Goal: Task Accomplishment & Management: Use online tool/utility

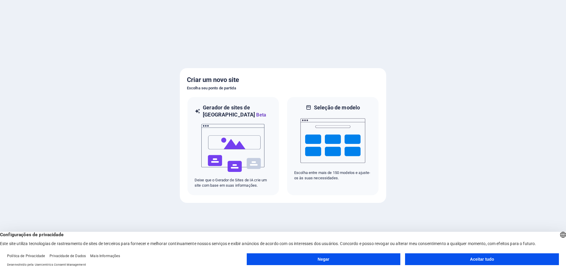
click at [470, 258] on font "Aceitar tudo" at bounding box center [482, 259] width 24 height 5
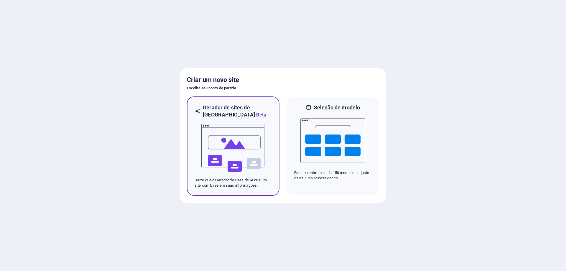
click at [247, 142] on img at bounding box center [233, 148] width 65 height 59
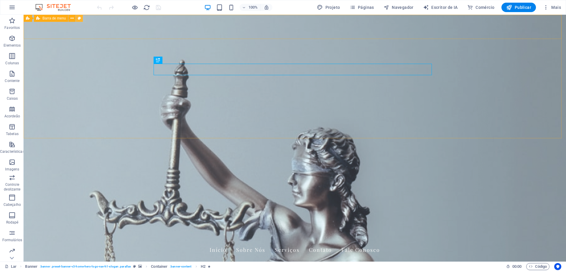
click at [78, 18] on icon at bounding box center [79, 18] width 3 height 6
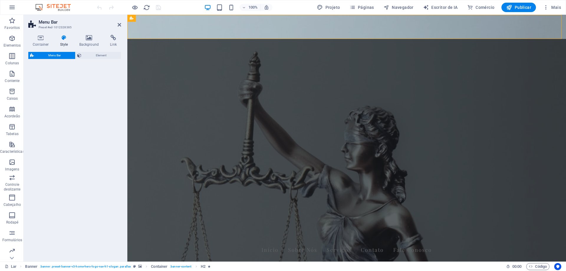
select select "rem"
select select "preset-menu-v2-home-hero-logo-nav-h1-menu"
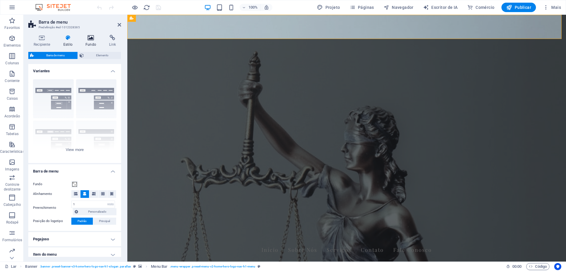
click at [88, 41] on h4 "Fundo" at bounding box center [92, 41] width 24 height 12
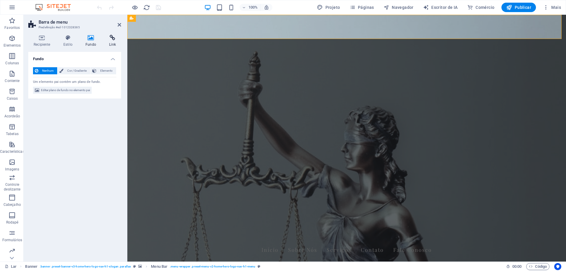
click at [115, 41] on h4 "Link" at bounding box center [112, 41] width 17 height 12
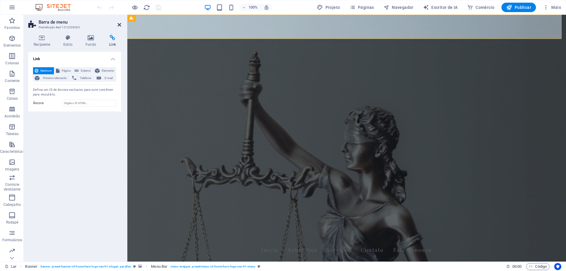
click at [119, 25] on icon at bounding box center [120, 24] width 4 height 5
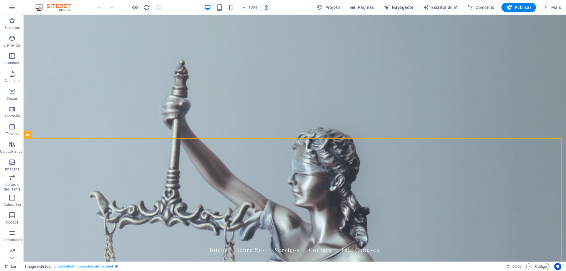
click at [400, 8] on font "Navegador" at bounding box center [403, 7] width 22 height 5
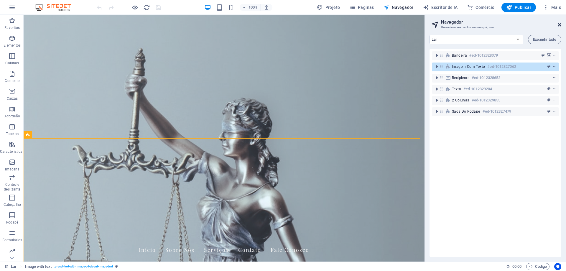
click at [561, 26] on icon at bounding box center [560, 24] width 4 height 5
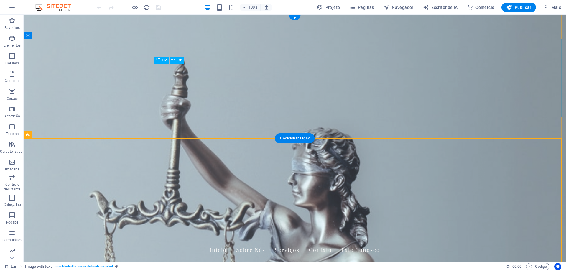
click at [173, 61] on icon at bounding box center [172, 60] width 3 height 6
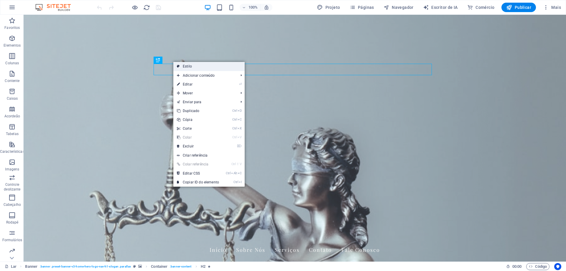
click at [184, 65] on font "Estilo" at bounding box center [187, 66] width 9 height 4
select select "preset-banner-v3-home-hero-logo-nav-h1-slogan"
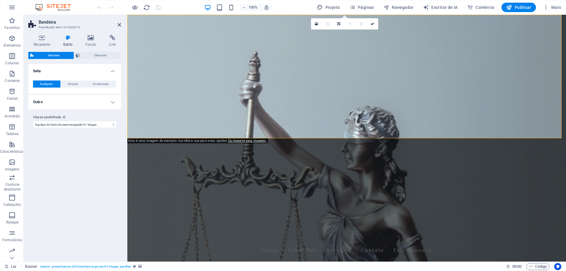
click at [72, 43] on font "Estilo" at bounding box center [67, 44] width 9 height 4
click at [88, 42] on h4 "Fundo" at bounding box center [92, 41] width 24 height 12
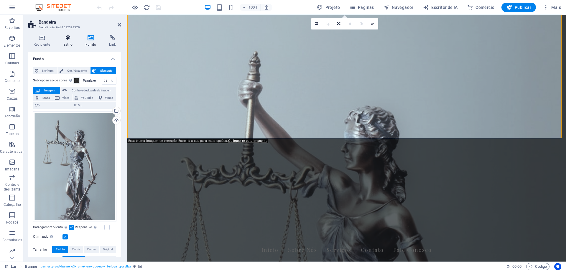
click at [68, 43] on font "Estilo" at bounding box center [67, 44] width 9 height 4
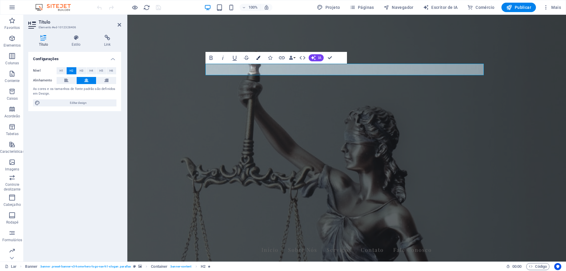
click at [260, 60] on button "Cores" at bounding box center [258, 58] width 11 height 12
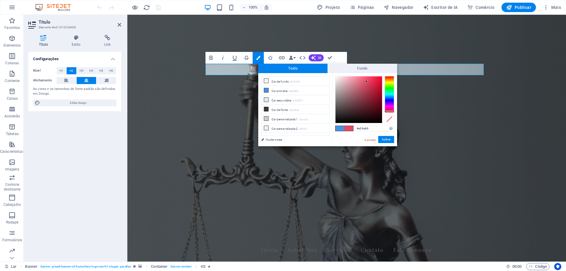
drag, startPoint x: 390, startPoint y: 97, endPoint x: 382, endPoint y: 104, distance: 10.6
click at [389, 111] on div at bounding box center [389, 110] width 9 height 1
type input "#f30c36"
drag, startPoint x: 366, startPoint y: 82, endPoint x: 380, endPoint y: 78, distance: 13.7
click at [380, 78] on div at bounding box center [379, 78] width 2 height 2
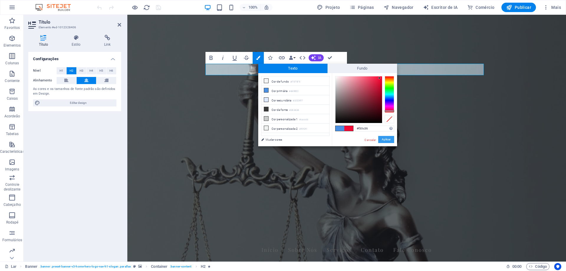
click at [390, 139] on font "Aplicar" at bounding box center [386, 139] width 9 height 3
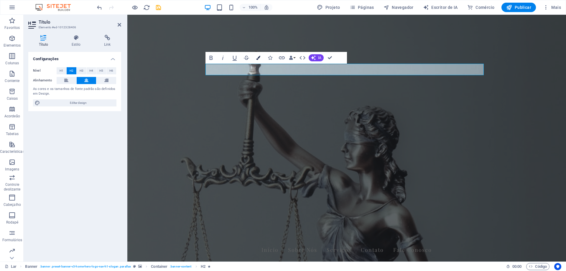
click at [258, 56] on icon "button" at bounding box center [258, 58] width 4 height 4
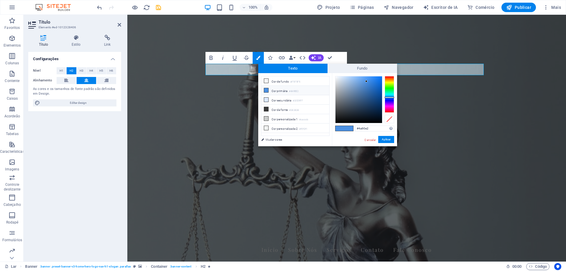
click at [273, 90] on font "Cor primária" at bounding box center [280, 90] width 16 height 3
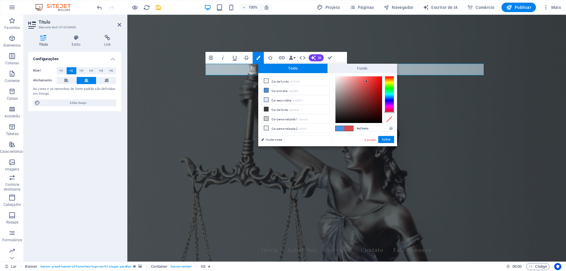
drag, startPoint x: 391, startPoint y: 97, endPoint x: 372, endPoint y: 100, distance: 18.9
click at [390, 117] on div at bounding box center [364, 99] width 59 height 47
click at [385, 122] on div at bounding box center [389, 119] width 9 height 8
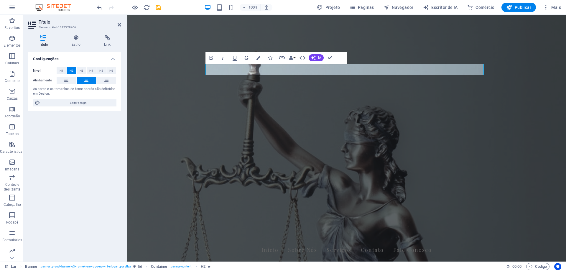
click at [370, 71] on div "H2 Bandeira Recipiente Bandeira Barra de menu Imagem com texto Container Espaça…" at bounding box center [346, 138] width 439 height 247
click at [260, 57] on icon "button" at bounding box center [258, 58] width 4 height 4
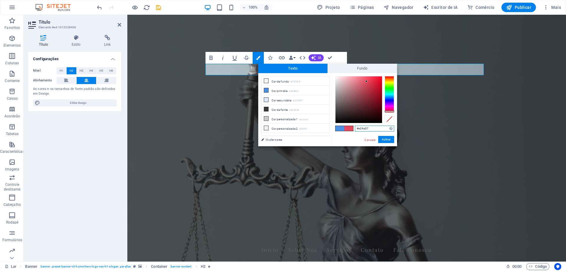
type input "#e24a4a"
drag, startPoint x: 388, startPoint y: 97, endPoint x: 390, endPoint y: 113, distance: 15.7
click at [390, 113] on div at bounding box center [389, 111] width 9 height 1
click at [277, 141] on font "Mudar cores" at bounding box center [274, 139] width 17 height 3
select select "px"
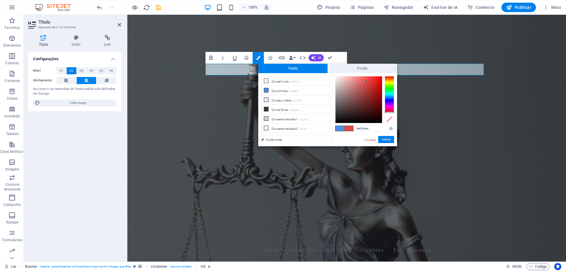
select select "200"
select select "px"
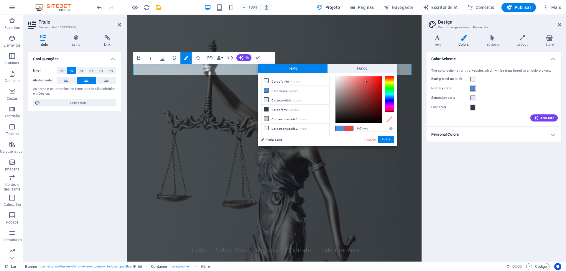
click at [473, 88] on span at bounding box center [473, 88] width 5 height 5
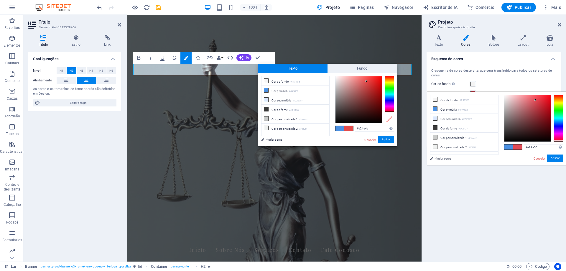
type input "#e24a4a"
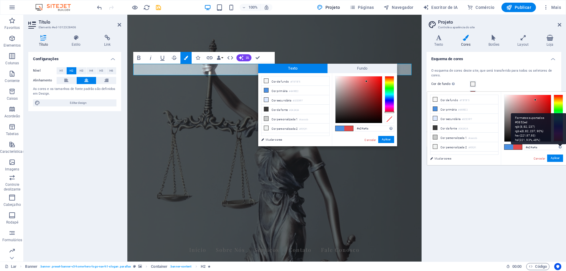
drag, startPoint x: 560, startPoint y: 122, endPoint x: 559, endPoint y: 146, distance: 23.9
click at [560, 142] on div "#e24a4a Formatos suportados #0852ed rgb(8, 82, 237) rgba(8, 82, 237, 90%) hsv(2…" at bounding box center [533, 171] width 65 height 159
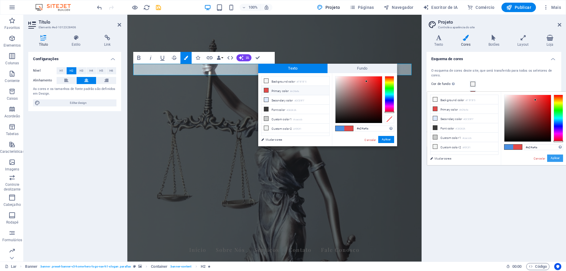
click at [556, 159] on font "Aplicar" at bounding box center [555, 158] width 9 height 3
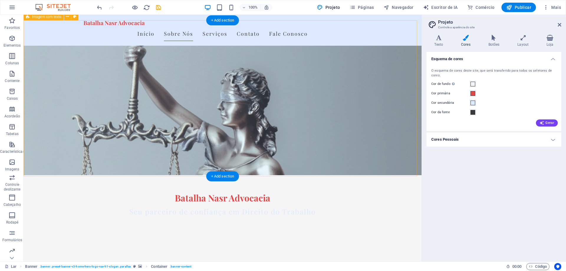
scroll to position [118, 0]
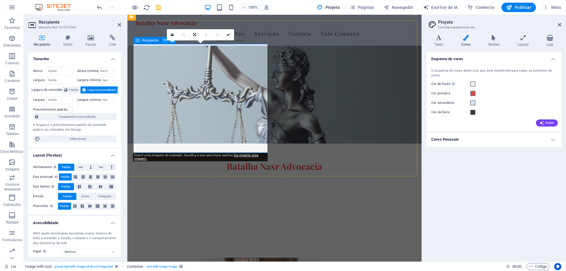
click at [165, 41] on icon at bounding box center [164, 40] width 3 height 6
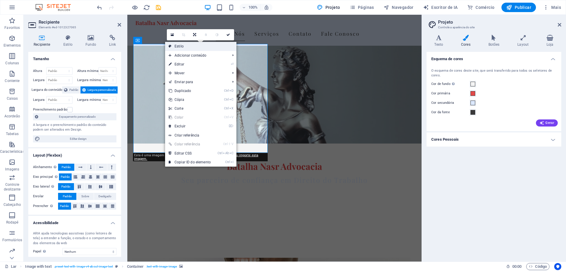
drag, startPoint x: 177, startPoint y: 45, endPoint x: 50, endPoint y: 30, distance: 127.6
click at [177, 45] on font "Estilo" at bounding box center [179, 46] width 9 height 4
select select "rem"
select select "px"
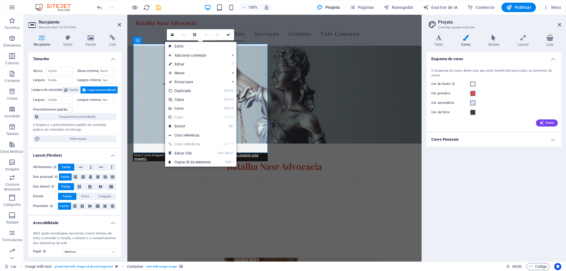
select select "preset-text-with-image-v4-about-image-text"
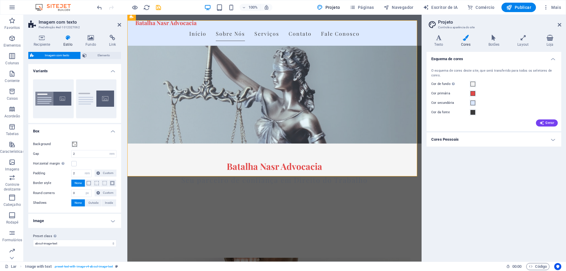
click at [68, 42] on h4 "Estilo" at bounding box center [69, 41] width 22 height 12
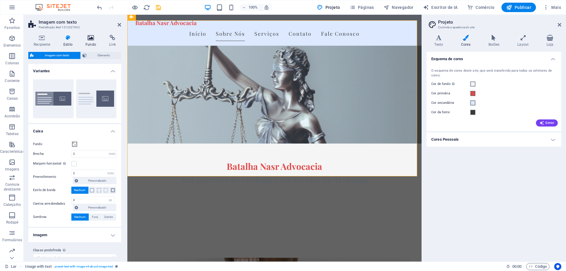
click at [87, 42] on h4 "Fundo" at bounding box center [92, 41] width 24 height 12
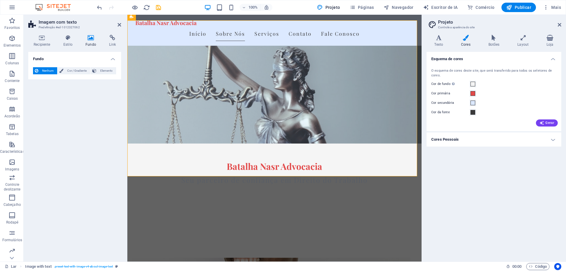
click at [174, 41] on icon at bounding box center [172, 40] width 4 height 6
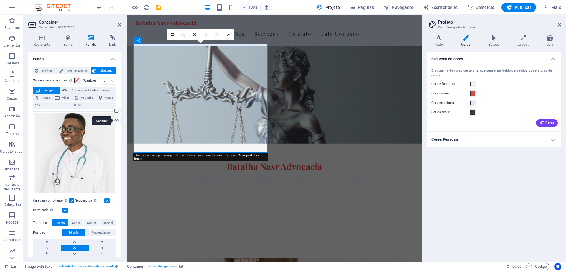
click at [117, 120] on div "Carregar" at bounding box center [115, 120] width 9 height 9
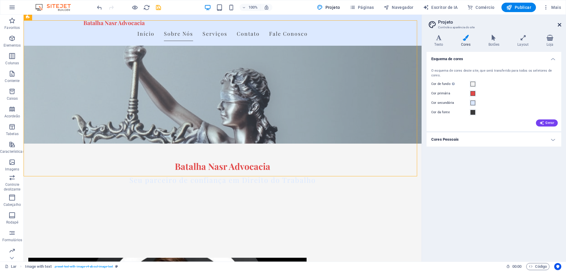
drag, startPoint x: 538, startPoint y: 9, endPoint x: 561, endPoint y: 23, distance: 27.3
click at [561, 23] on icon at bounding box center [560, 24] width 4 height 5
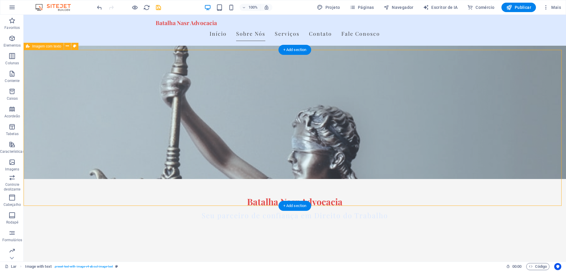
scroll to position [88, 0]
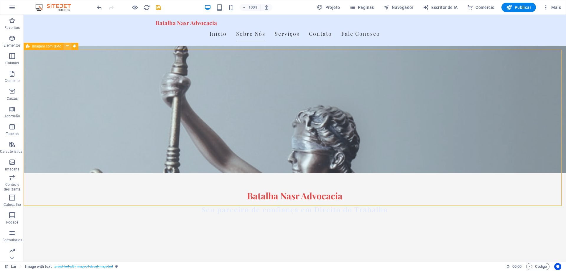
click at [70, 47] on button at bounding box center [67, 46] width 7 height 7
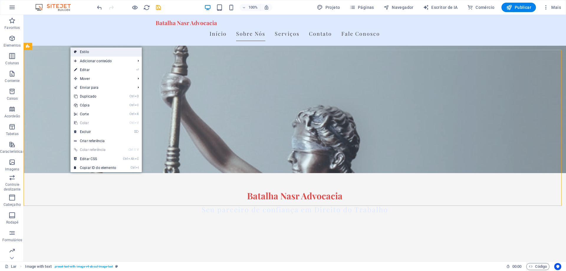
click at [82, 52] on font "Estilo" at bounding box center [84, 52] width 9 height 4
select select "rem"
select select "px"
select select "preset-text-with-image-v4-about-image-text"
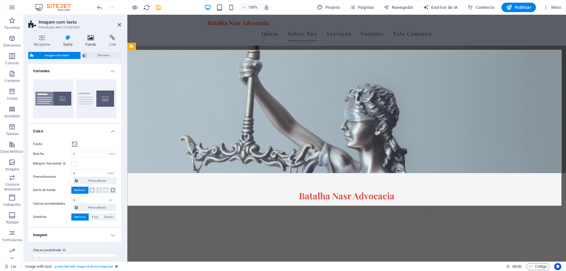
click at [86, 43] on font "Fundo" at bounding box center [91, 44] width 11 height 4
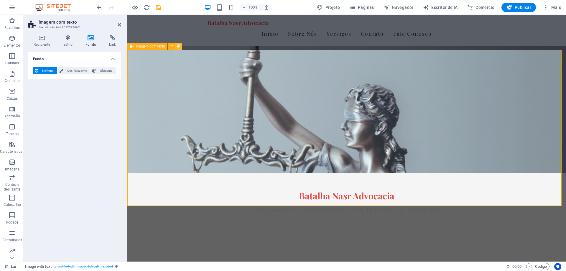
click at [180, 46] on icon at bounding box center [178, 46] width 3 height 6
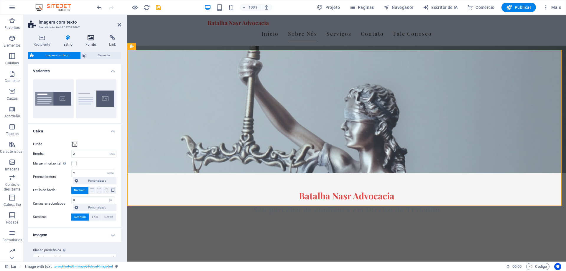
click at [90, 43] on font "Fundo" at bounding box center [91, 44] width 11 height 4
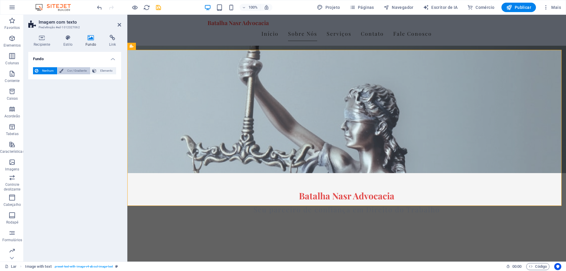
click at [81, 69] on font "Cor / Gradiente" at bounding box center [76, 70] width 19 height 3
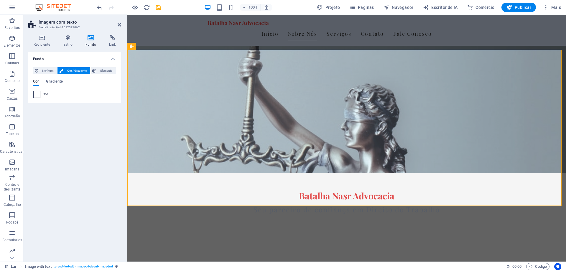
click at [36, 94] on span at bounding box center [37, 94] width 6 height 6
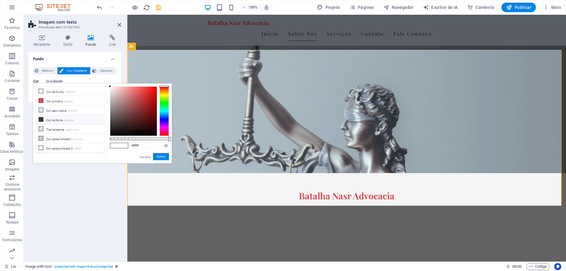
click at [40, 117] on icon at bounding box center [41, 119] width 4 height 4
type input "#0c0a0a"
drag, startPoint x: 109, startPoint y: 124, endPoint x: 116, endPoint y: 133, distance: 11.8
click at [116, 133] on div at bounding box center [116, 133] width 2 height 2
click at [163, 158] on font "Aplicar" at bounding box center [161, 156] width 9 height 3
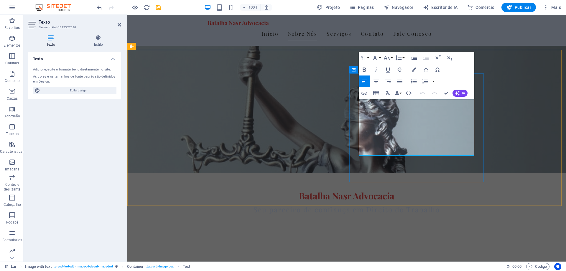
drag, startPoint x: 471, startPoint y: 152, endPoint x: 349, endPoint y: 78, distance: 143.3
click at [414, 68] on icon "button" at bounding box center [414, 70] width 4 height 4
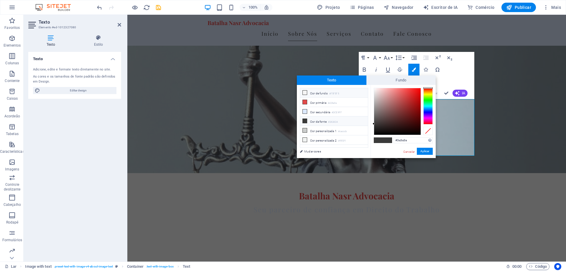
click at [305, 91] on icon at bounding box center [305, 93] width 4 height 4
drag, startPoint x: 374, startPoint y: 90, endPoint x: 369, endPoint y: 87, distance: 5.6
click at [369, 87] on div "menos Cor de fundo #F5F5F5 Cor primária #e24a4a Cor secundária #DCE9FF Cor da f…" at bounding box center [366, 121] width 139 height 73
click at [364, 85] on div "menos Cor de fundo #F5F5F5 Cor primária #e24a4a Cor secundária #DCE9FF Cor da f…" at bounding box center [334, 85] width 74 height 0
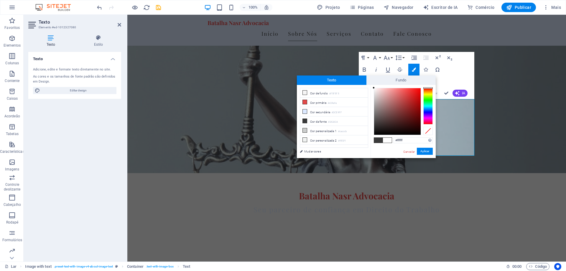
click at [366, 87] on div "menos Cor de fundo #F5F5F5 Cor primária #e24a4a Cor secundária #DCE9FF Cor da f…" at bounding box center [366, 121] width 139 height 73
click at [372, 88] on div "#fefefe Formatos suportados #0852ed rgb(8, 82, 237) rgba(8, 82, 237, 90%) hsv(2…" at bounding box center [403, 164] width 65 height 159
click at [372, 88] on div "#ffffff Formatos suportados #0852ed rgb(8, 82, 237) rgba(8, 82, 237, 90%) hsv(2…" at bounding box center [403, 164] width 65 height 159
type input "#ffffff"
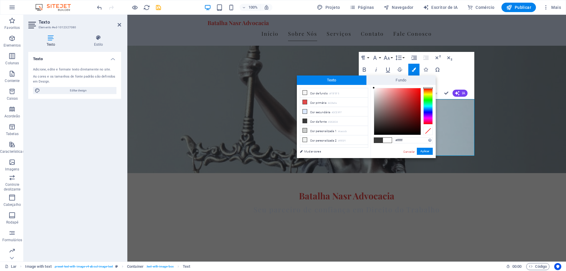
click at [374, 87] on div at bounding box center [374, 88] width 2 height 2
click at [425, 150] on font "Aplicar" at bounding box center [425, 151] width 9 height 3
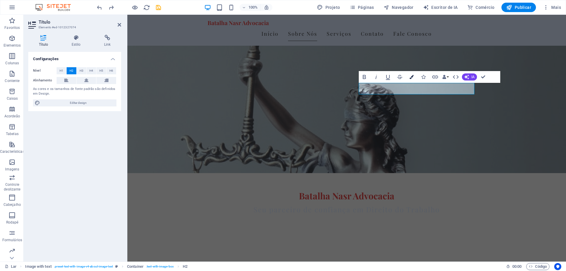
click at [413, 76] on icon "button" at bounding box center [412, 77] width 4 height 4
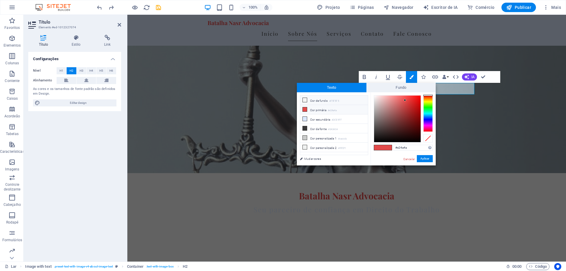
click at [318, 101] on font "Cor de fundo" at bounding box center [319, 100] width 18 height 3
type input "#ffffff"
click at [373, 94] on div at bounding box center [374, 95] width 2 height 2
click at [425, 158] on font "Aplicar" at bounding box center [425, 158] width 9 height 3
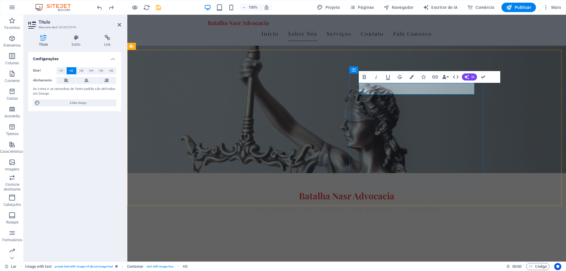
drag, startPoint x: 400, startPoint y: 89, endPoint x: 345, endPoint y: 89, distance: 55.1
drag, startPoint x: 462, startPoint y: 87, endPoint x: 348, endPoint y: 87, distance: 114.1
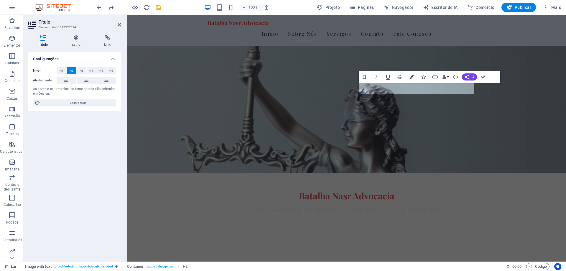
click at [410, 77] on icon "button" at bounding box center [412, 77] width 4 height 4
type input "#e24a4a"
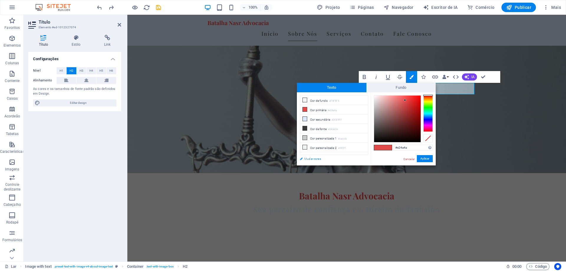
drag, startPoint x: 318, startPoint y: 159, endPoint x: 318, endPoint y: 155, distance: 3.8
click at [318, 158] on font "Mudar cores" at bounding box center [312, 158] width 17 height 3
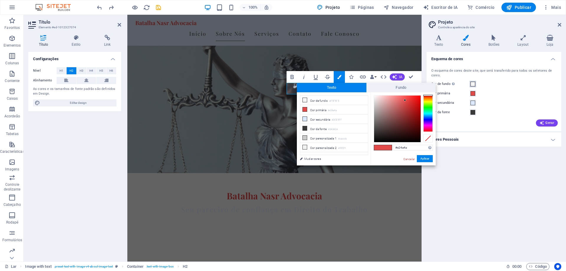
click at [473, 84] on span at bounding box center [473, 84] width 5 height 5
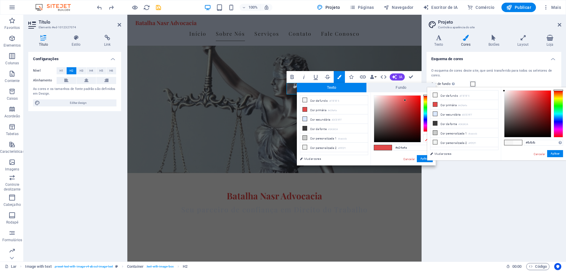
type input "#ffffff"
click at [504, 88] on div "#ffffff Formatos suportados #0852ed rgb(8, 82, 237) rgba(8, 82, 237, 90%) hsv(2…" at bounding box center [533, 166] width 65 height 159
type input "#ffffff"
click at [558, 153] on font "Aplicar" at bounding box center [555, 153] width 9 height 3
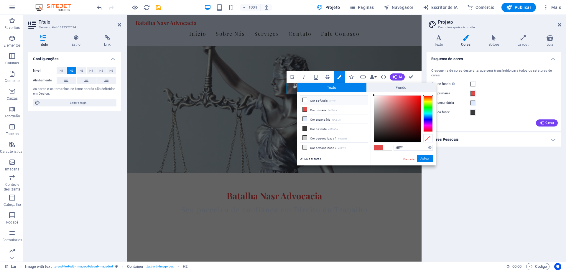
click at [509, 176] on div "Esquema de cores O esquema de cores deste site, que será transferido para todos…" at bounding box center [494, 154] width 135 height 205
click at [426, 158] on font "Aplicar" at bounding box center [425, 158] width 9 height 3
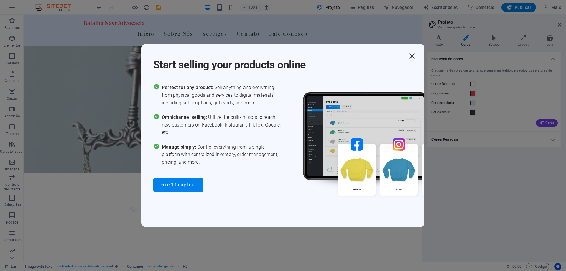
click at [415, 56] on icon "button" at bounding box center [412, 56] width 11 height 11
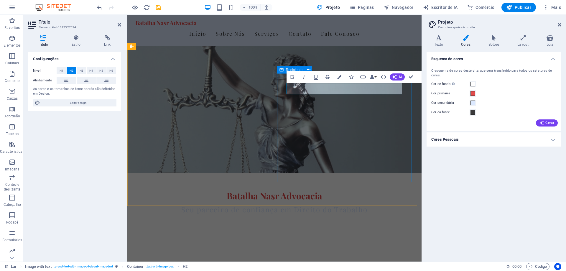
drag, startPoint x: 405, startPoint y: 109, endPoint x: 508, endPoint y: 107, distance: 103.2
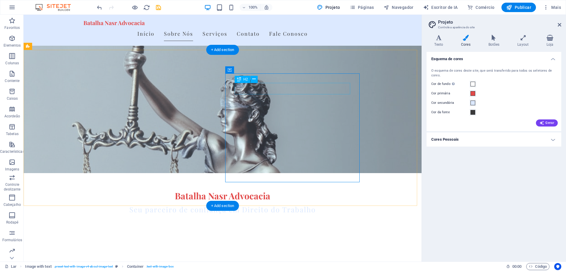
click at [254, 81] on icon at bounding box center [253, 79] width 3 height 6
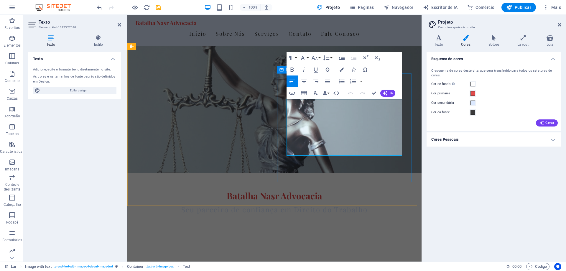
drag, startPoint x: 349, startPoint y: 154, endPoint x: 283, endPoint y: 98, distance: 85.6
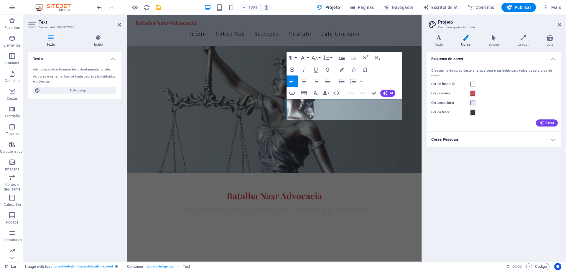
drag, startPoint x: 350, startPoint y: 117, endPoint x: 257, endPoint y: 44, distance: 118.8
click at [339, 69] on button "Colors" at bounding box center [341, 70] width 11 height 12
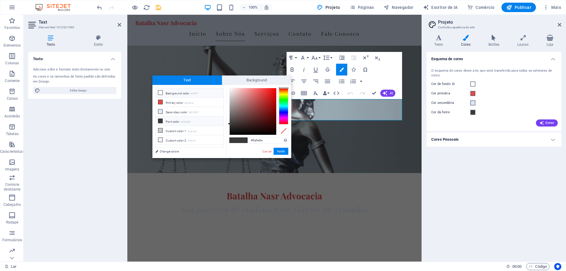
click at [187, 94] on li "Background color #ffffff" at bounding box center [190, 92] width 68 height 9
type input "#ffffff"
click at [285, 151] on button "Apply" at bounding box center [281, 151] width 15 height 7
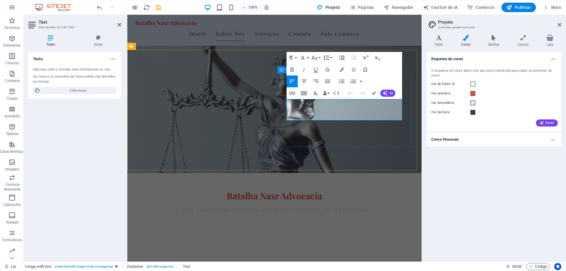
drag, startPoint x: 400, startPoint y: 120, endPoint x: 402, endPoint y: 123, distance: 4.0
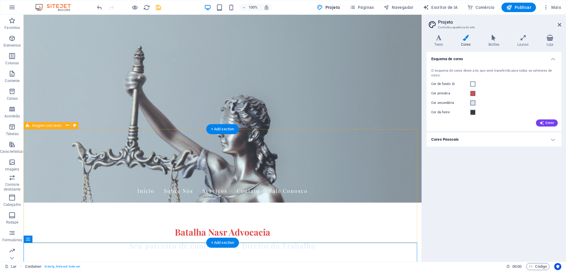
scroll to position [0, 0]
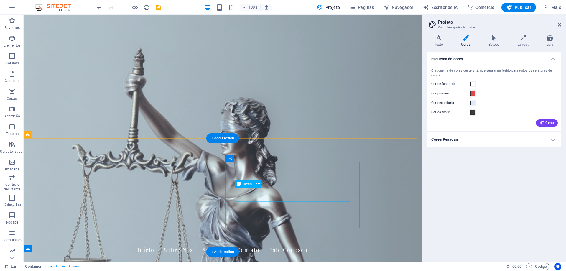
click at [260, 184] on icon at bounding box center [258, 184] width 3 height 6
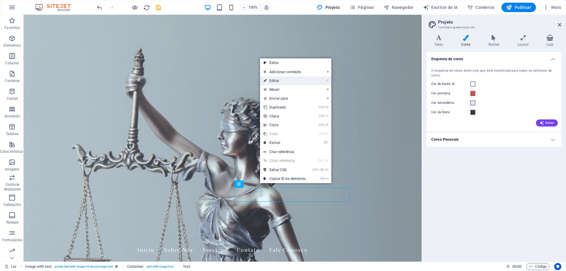
click at [285, 78] on link "⏎ Editar" at bounding box center [284, 80] width 49 height 9
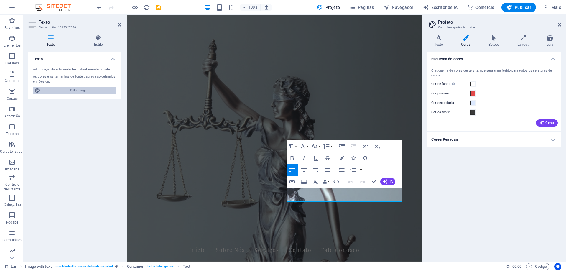
click at [67, 91] on span "Editar design" at bounding box center [78, 90] width 73 height 7
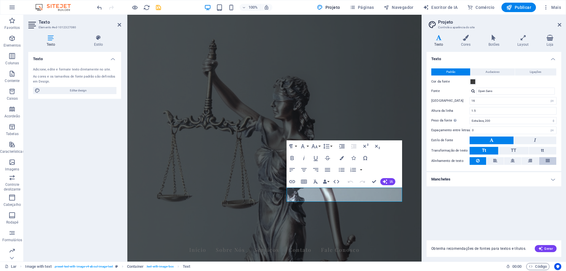
click at [551, 161] on button at bounding box center [547, 161] width 17 height 8
click at [479, 159] on icon at bounding box center [478, 160] width 4 height 7
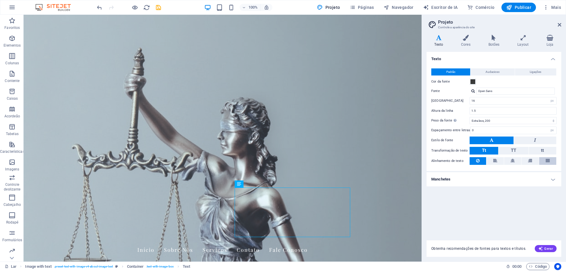
click at [552, 159] on button at bounding box center [547, 161] width 17 height 8
drag, startPoint x: 333, startPoint y: 223, endPoint x: 322, endPoint y: 236, distance: 16.6
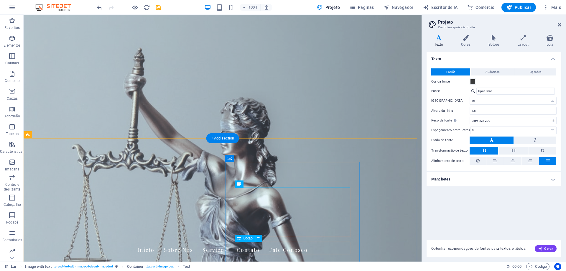
click at [260, 239] on icon at bounding box center [258, 238] width 3 height 6
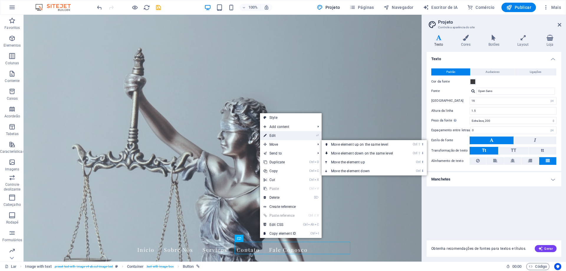
click at [288, 133] on link "⏎ Edit" at bounding box center [280, 135] width 40 height 9
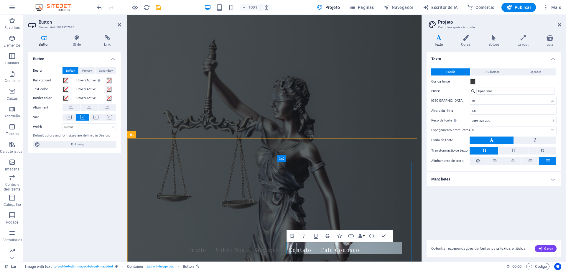
drag, startPoint x: 323, startPoint y: 248, endPoint x: 156, endPoint y: 234, distance: 168.3
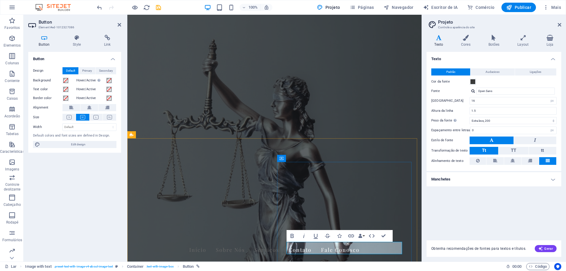
click at [359, 263] on div "Lar Image with text . preset-text-with-image-v4-about-image-text Container . te…" at bounding box center [253, 266] width 497 height 7
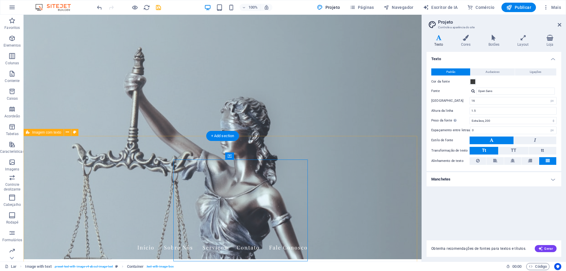
scroll to position [59, 0]
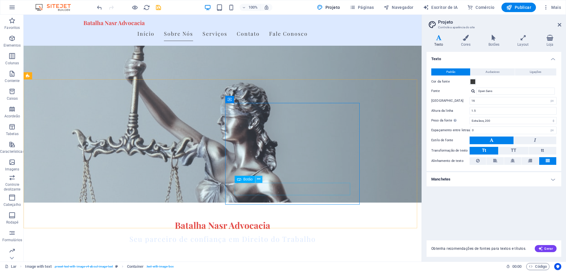
click at [259, 180] on icon at bounding box center [258, 179] width 3 height 6
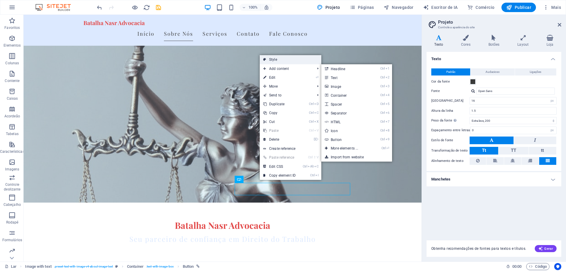
click at [290, 61] on link "Style" at bounding box center [291, 59] width 62 height 9
select select "rem"
select select "px"
select select "preset-text-with-image-v4-about-image-text"
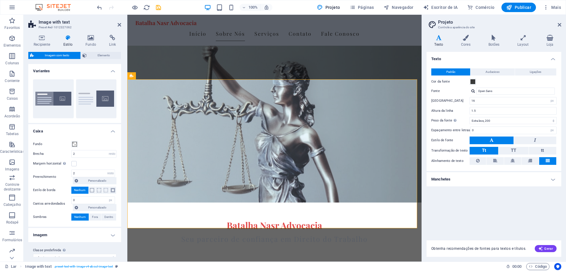
click at [68, 41] on h4 "Estilo" at bounding box center [69, 41] width 22 height 12
click at [95, 41] on h4 "Fundo" at bounding box center [92, 41] width 24 height 12
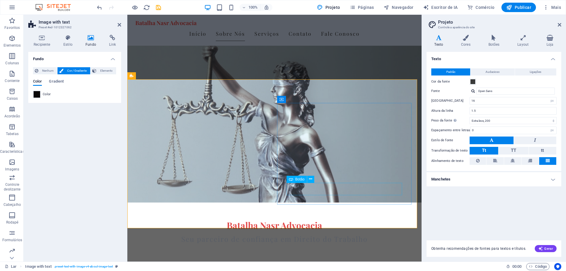
click at [299, 180] on font "Botão" at bounding box center [299, 179] width 9 height 4
click at [311, 179] on icon at bounding box center [310, 179] width 3 height 6
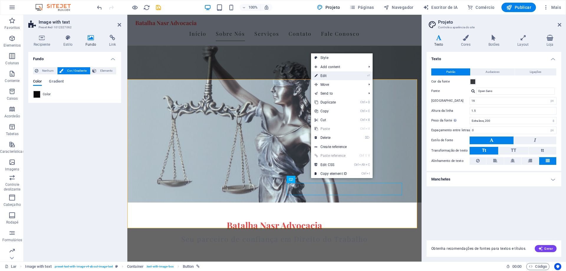
click at [333, 76] on link "⏎ Edit" at bounding box center [331, 75] width 40 height 9
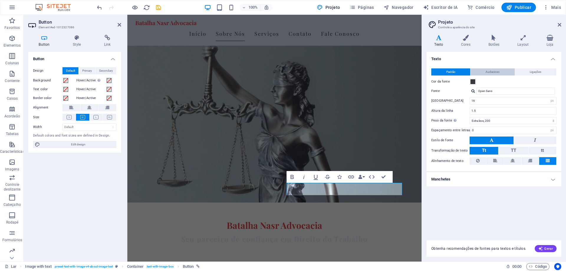
click at [489, 73] on font "Audacioso" at bounding box center [493, 71] width 14 height 3
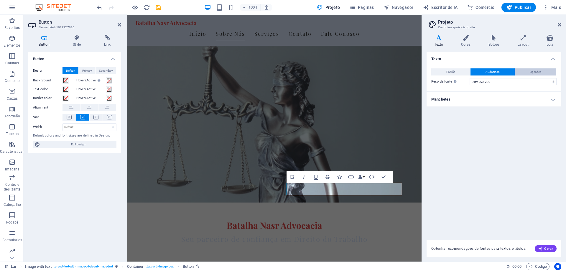
click at [528, 70] on button "Ligações" at bounding box center [535, 71] width 41 height 7
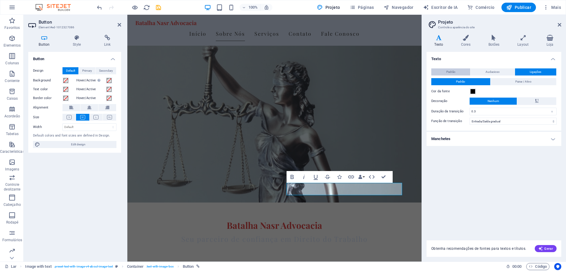
click at [444, 72] on button "Padrão" at bounding box center [450, 71] width 39 height 7
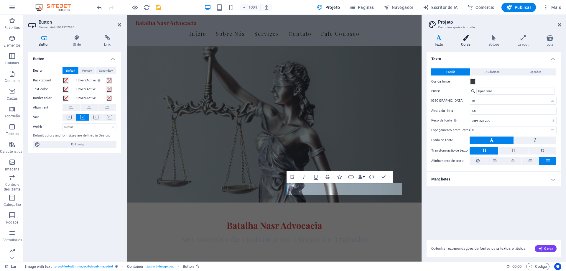
click at [464, 39] on icon at bounding box center [466, 38] width 25 height 6
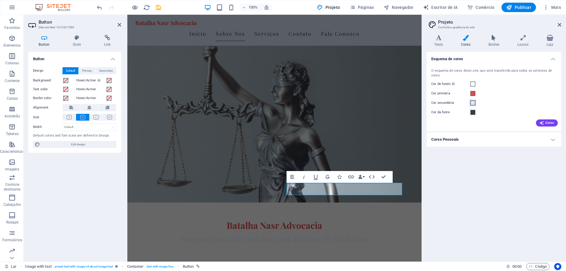
click at [473, 103] on span at bounding box center [473, 103] width 5 height 5
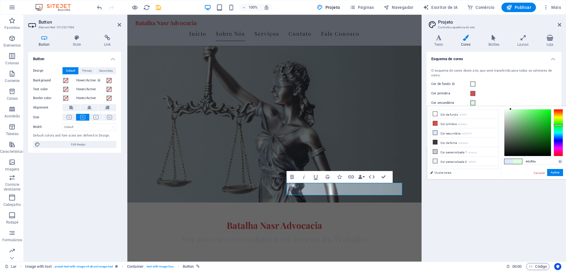
drag, startPoint x: 558, startPoint y: 135, endPoint x: 529, endPoint y: 120, distance: 33.4
click at [558, 125] on div at bounding box center [558, 132] width 9 height 47
type input "#24e329"
drag, startPoint x: 510, startPoint y: 109, endPoint x: 543, endPoint y: 114, distance: 33.5
click at [543, 114] on div at bounding box center [543, 114] width 2 height 2
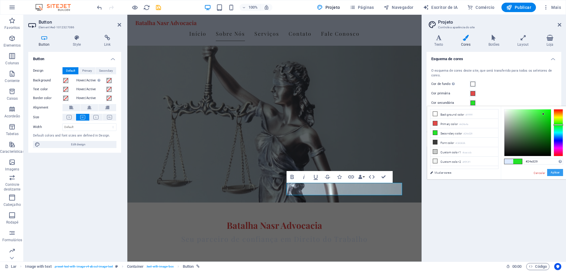
click at [554, 172] on font "Aplicar" at bounding box center [555, 172] width 9 height 3
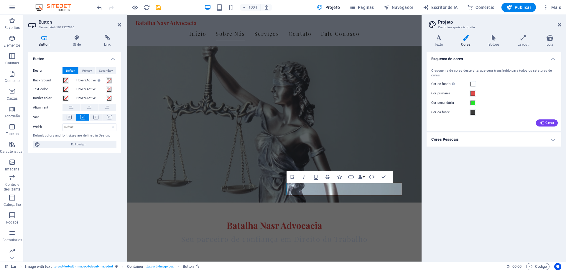
click at [525, 187] on div "Esquema de cores O esquema de cores deste site, que será transferido para todos…" at bounding box center [494, 154] width 135 height 205
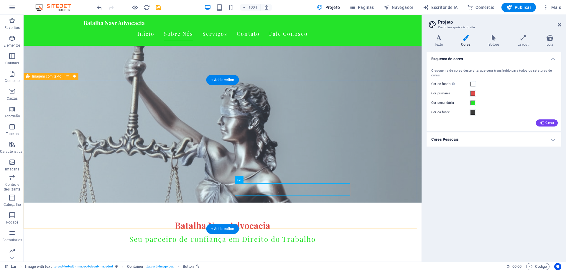
scroll to position [14, 0]
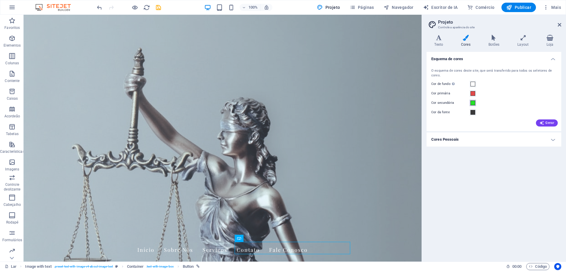
click at [472, 103] on span at bounding box center [473, 103] width 5 height 5
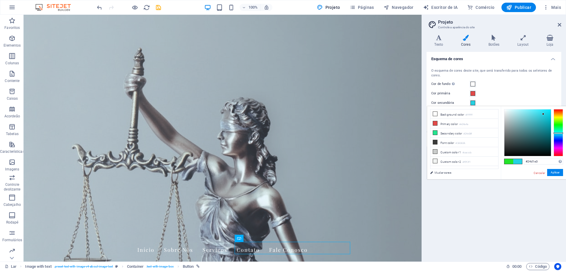
drag, startPoint x: 558, startPoint y: 124, endPoint x: 547, endPoint y: 127, distance: 11.1
click at [558, 132] on div at bounding box center [558, 132] width 9 height 1
click at [543, 114] on div at bounding box center [543, 114] width 2 height 2
click at [556, 171] on font "Aplicar" at bounding box center [555, 172] width 9 height 3
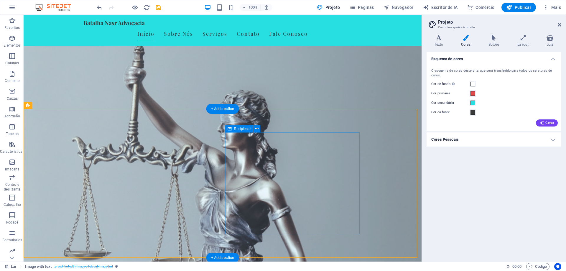
scroll to position [29, 0]
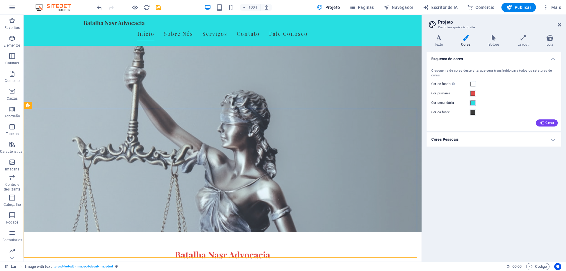
click at [472, 102] on span at bounding box center [473, 103] width 5 height 5
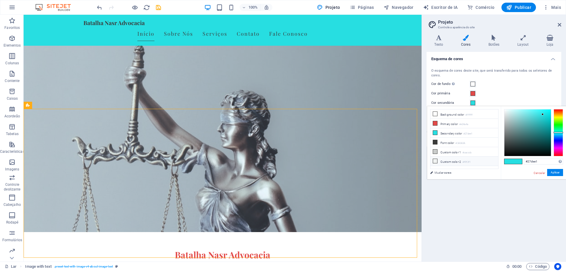
click at [436, 159] on icon at bounding box center [435, 161] width 4 height 4
type input "#f0f2f1"
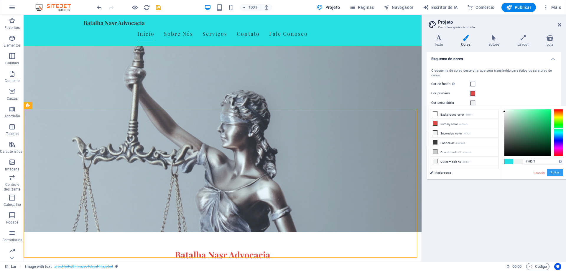
click at [556, 171] on font "Aplicar" at bounding box center [555, 172] width 9 height 3
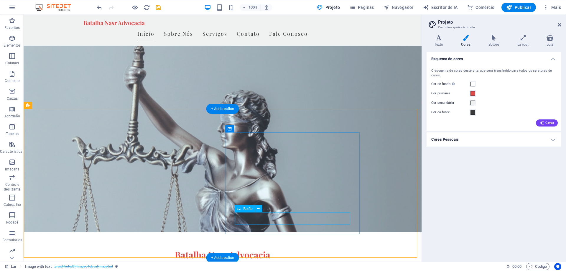
click at [260, 209] on icon at bounding box center [258, 209] width 3 height 6
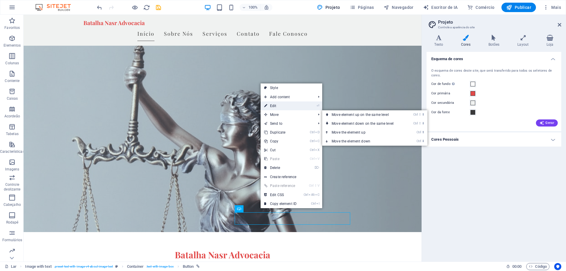
click at [282, 109] on link "⏎ Edit" at bounding box center [281, 105] width 40 height 9
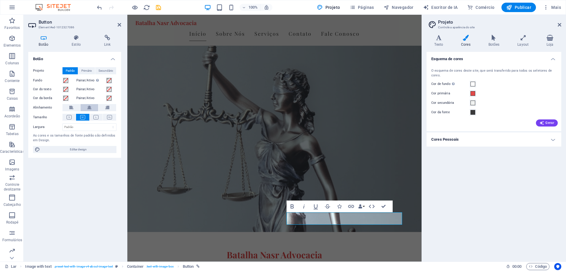
click at [91, 108] on button at bounding box center [90, 107] width 18 height 7
click at [107, 42] on h4 "Link" at bounding box center [107, 41] width 28 height 12
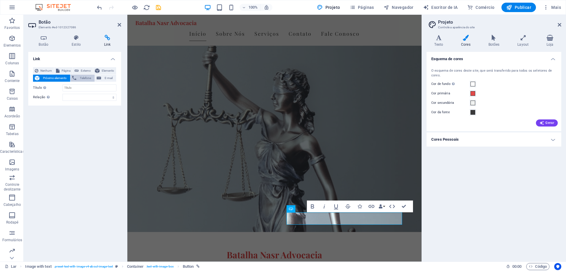
click at [88, 79] on font "Telefone" at bounding box center [85, 77] width 11 height 3
click at [85, 70] on font "Externo" at bounding box center [86, 70] width 10 height 3
select select "blank"
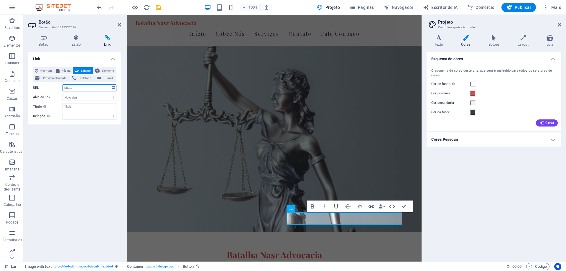
paste input "https://api.whatsapp.com/send/?phone=%2B5519993240657&text&type=phone_number&ap…"
type input "https://api.whatsapp.com/send/?phone=%2B5519993240657&text&type=phone_number&ap…"
click at [80, 41] on h4 "Estilo" at bounding box center [77, 41] width 32 height 12
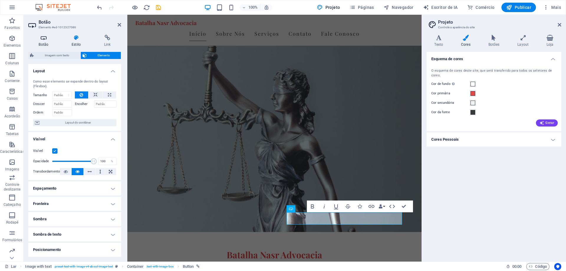
click at [49, 41] on h4 "Botão" at bounding box center [44, 41] width 33 height 12
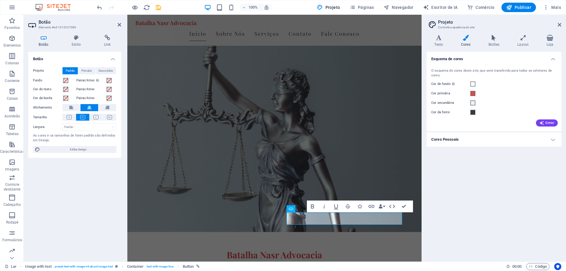
click at [77, 239] on div "Botão Projeto Padrão Primário Secundário Fundo Pairar/Ativo Mude para o modo de…" at bounding box center [74, 154] width 93 height 205
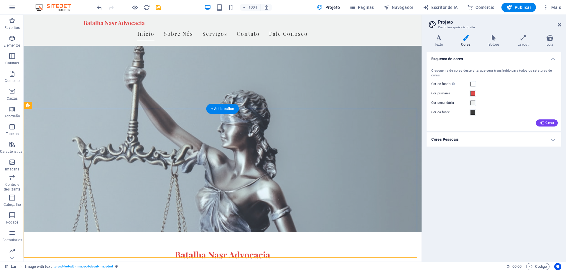
click at [395, 97] on figure at bounding box center [223, 108] width 398 height 247
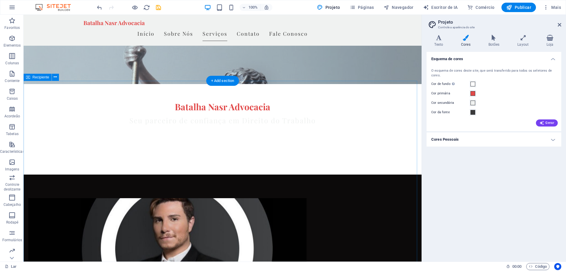
scroll to position [206, 0]
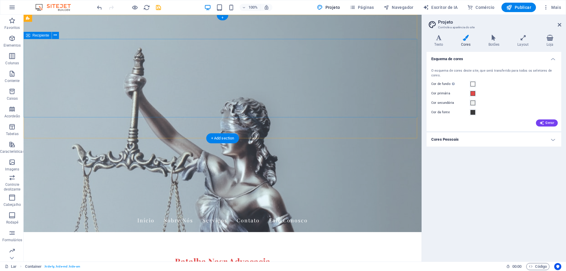
scroll to position [0, 0]
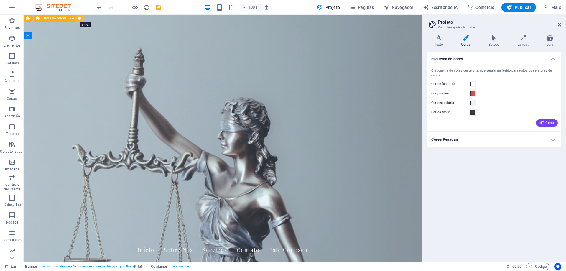
click at [78, 17] on icon at bounding box center [79, 18] width 3 height 6
select select "rem"
select select "preset-menu-v2-home-hero-logo-nav-h1-menu"
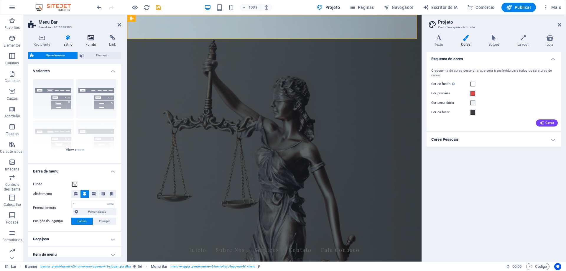
click at [87, 38] on icon at bounding box center [90, 38] width 21 height 6
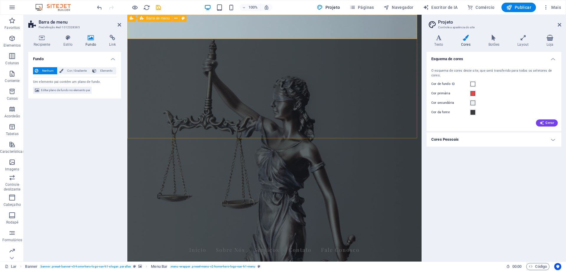
click at [197, 231] on div "Batalha Nasr Advocacia Início Sobre Nós Serviços Contato Fale Conosco" at bounding box center [274, 246] width 294 height 31
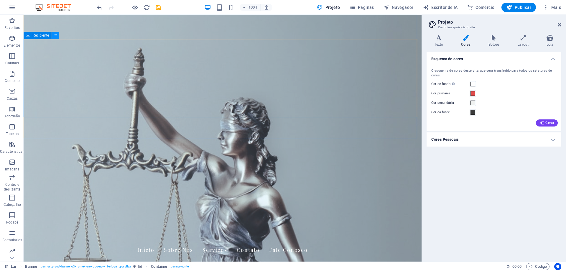
click at [56, 35] on icon at bounding box center [55, 35] width 3 height 6
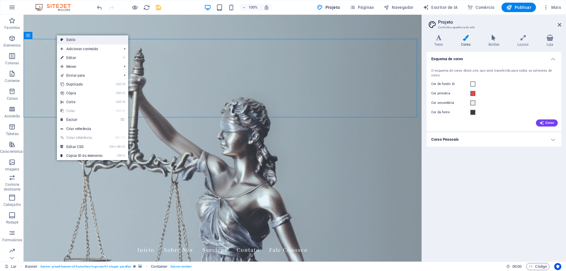
click at [75, 39] on font "Estilo" at bounding box center [70, 40] width 9 height 4
select select "preset-banner-v3-home-hero-logo-nav-h1-slogan"
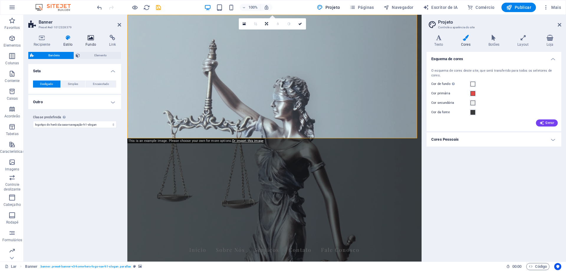
click at [90, 40] on icon at bounding box center [90, 38] width 21 height 6
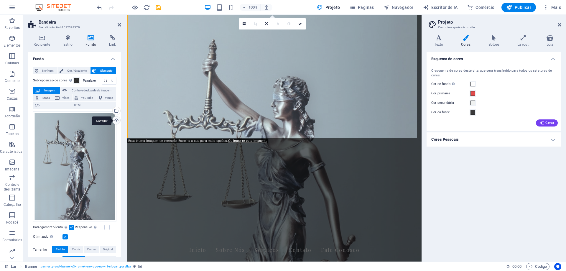
click at [117, 120] on div "Carregar" at bounding box center [115, 120] width 9 height 9
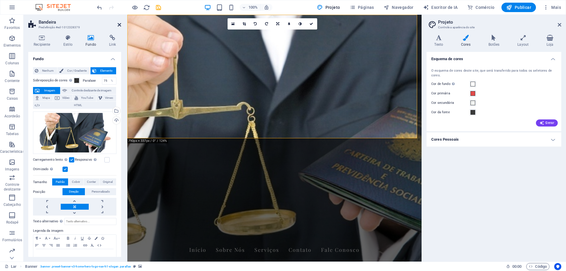
click at [120, 23] on icon at bounding box center [120, 24] width 4 height 5
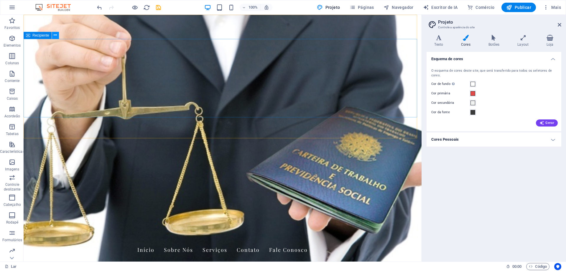
click at [57, 35] on icon at bounding box center [55, 35] width 3 height 6
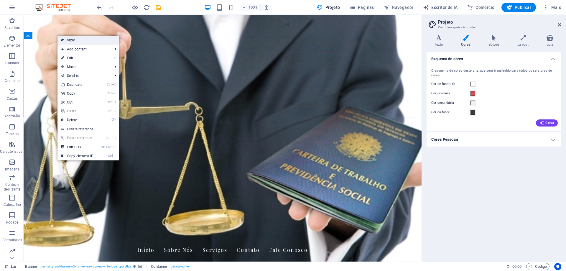
click at [72, 40] on link "Style" at bounding box center [89, 40] width 62 height 9
select select "preset-banner-v3-home-hero-logo-nav-h1-slogan"
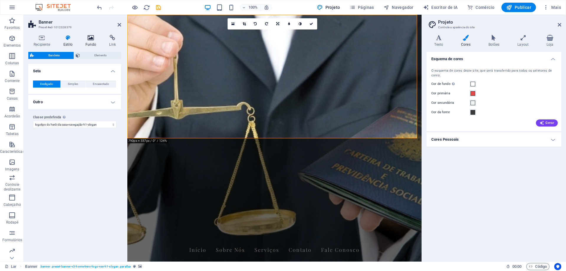
click at [89, 43] on font "Fundo" at bounding box center [91, 44] width 11 height 4
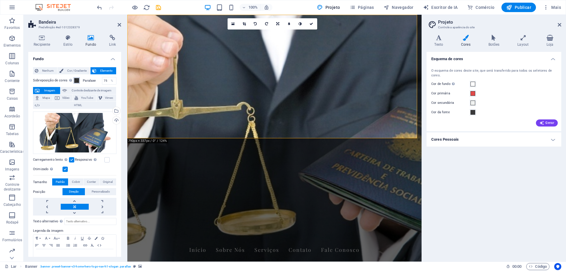
click at [77, 80] on span at bounding box center [76, 80] width 5 height 5
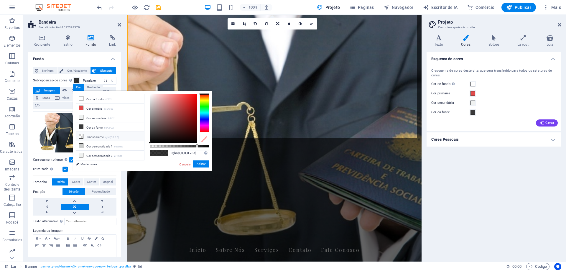
click at [82, 134] on icon at bounding box center [81, 136] width 4 height 4
click at [82, 118] on icon at bounding box center [81, 117] width 4 height 4
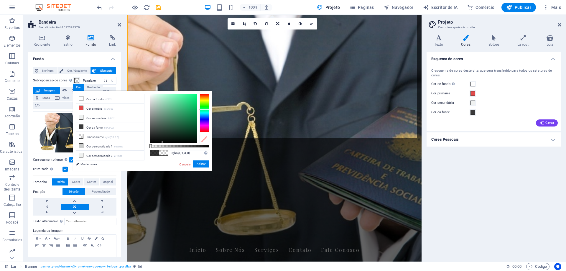
type input "rgba(2, 2, 2, 0)"
drag, startPoint x: 150, startPoint y: 96, endPoint x: 156, endPoint y: 142, distance: 46.9
click at [156, 142] on div at bounding box center [156, 142] width 2 height 2
click at [198, 163] on font "Aplicar" at bounding box center [201, 163] width 9 height 3
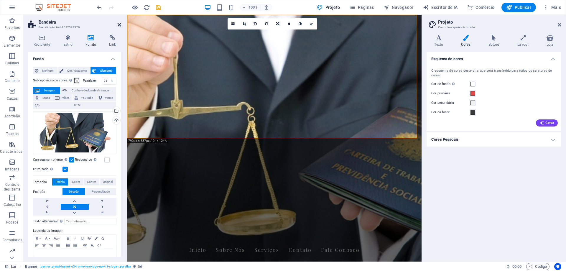
click at [118, 26] on icon at bounding box center [120, 24] width 4 height 5
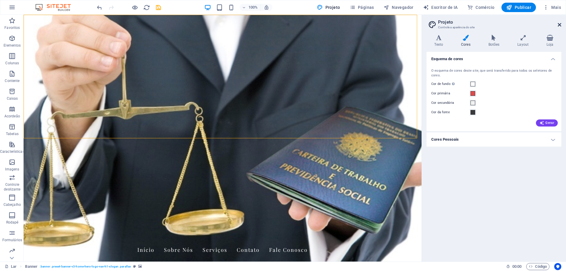
click at [561, 22] on icon at bounding box center [560, 24] width 4 height 5
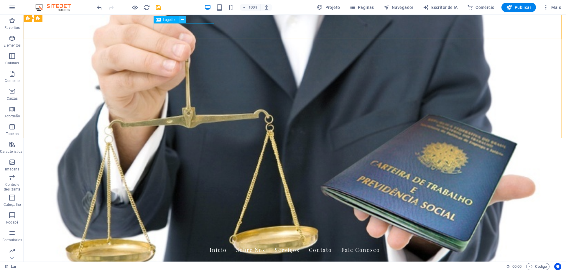
click at [182, 19] on icon at bounding box center [182, 20] width 3 height 6
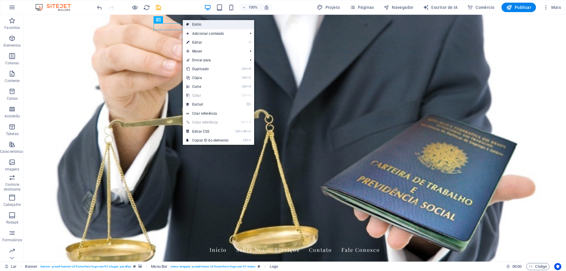
click at [192, 26] on font "Estilo" at bounding box center [196, 24] width 9 height 4
select select "rem"
select select "preset-menu-v2-home-hero-logo-nav-h1-menu"
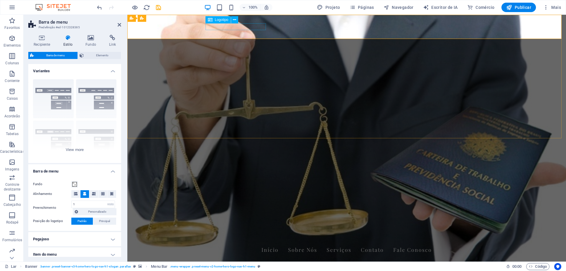
click at [246, 236] on div "Batalha Nasr Advocacia" at bounding box center [347, 239] width 278 height 7
click at [234, 18] on icon at bounding box center [234, 20] width 3 height 6
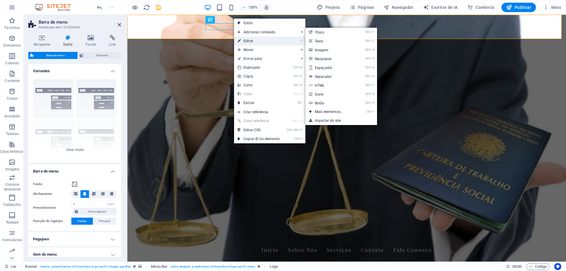
click at [254, 42] on link "⏎ Editar" at bounding box center [258, 41] width 49 height 9
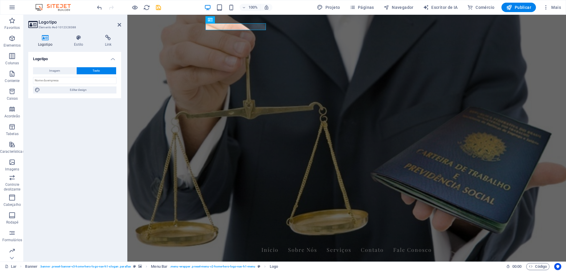
click at [47, 42] on h4 "Logotipo" at bounding box center [46, 41] width 36 height 12
click at [57, 69] on font "Imagem" at bounding box center [54, 70] width 11 height 3
select select "DISABLED_OPTION_VALUE"
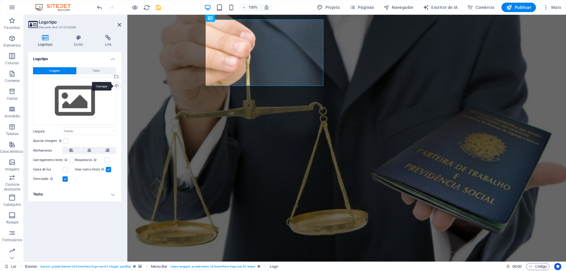
click at [118, 85] on div "Carregar" at bounding box center [115, 86] width 9 height 9
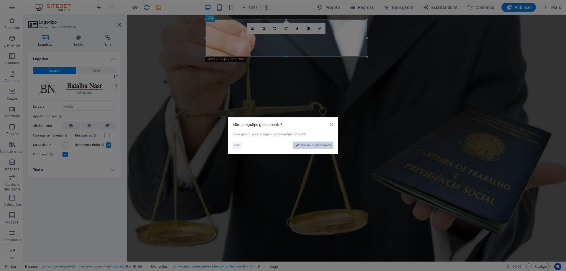
click at [320, 145] on font "Sim, mude globalmente" at bounding box center [316, 144] width 31 height 3
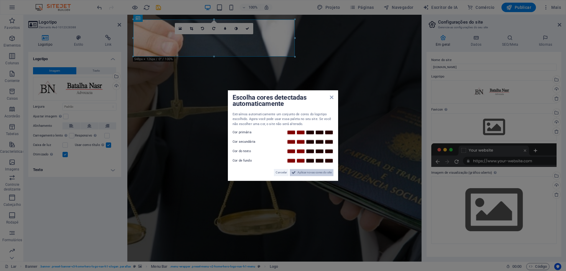
click at [323, 171] on font "Aplicar novas cores do site" at bounding box center [315, 172] width 34 height 3
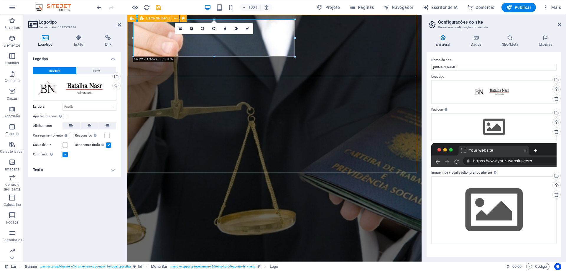
click at [405, 239] on div "Início Sobre Nós Serviços Contato Fale Conosco" at bounding box center [274, 269] width 294 height 61
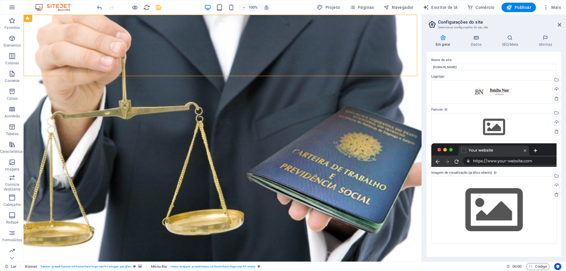
click at [562, 24] on aside "Configurações do site Gerencie as configurações do seu site Em geral Dados SEO/…" at bounding box center [494, 138] width 144 height 247
click at [560, 24] on icon at bounding box center [560, 24] width 4 height 5
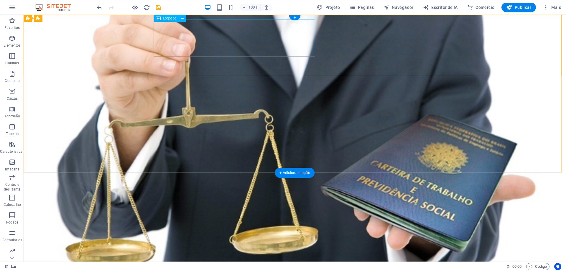
click at [241, 244] on div at bounding box center [295, 262] width 278 height 37
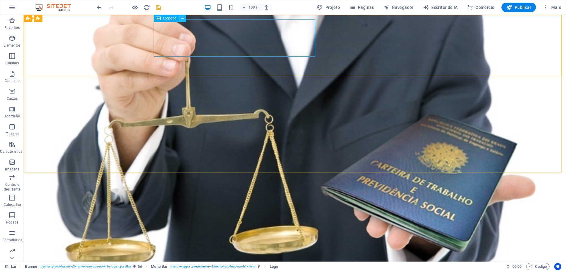
click at [184, 20] on icon at bounding box center [182, 18] width 3 height 6
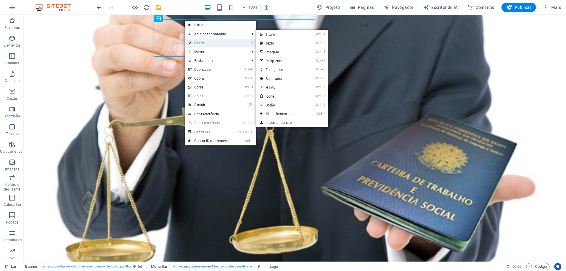
click at [202, 40] on link "⏎ Editar" at bounding box center [209, 43] width 49 height 9
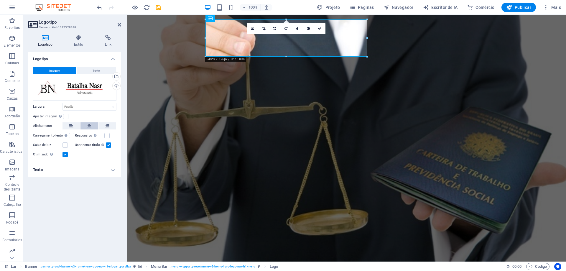
click at [90, 125] on icon at bounding box center [89, 125] width 4 height 7
click at [174, 239] on div "Início Sobre Nós Serviços Contato Fale Conosco" at bounding box center [346, 269] width 439 height 61
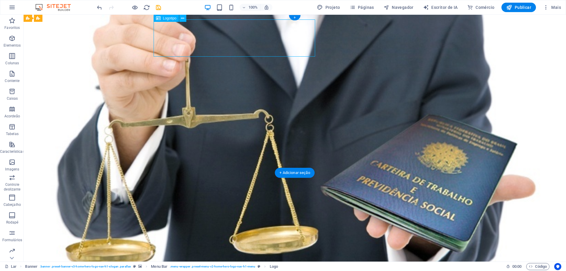
drag, startPoint x: 248, startPoint y: 21, endPoint x: 272, endPoint y: 22, distance: 23.3
click at [272, 244] on div at bounding box center [295, 262] width 278 height 37
click at [271, 244] on div at bounding box center [295, 262] width 278 height 37
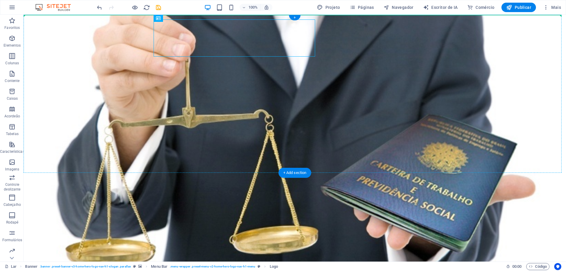
drag, startPoint x: 193, startPoint y: 35, endPoint x: 331, endPoint y: 24, distance: 138.4
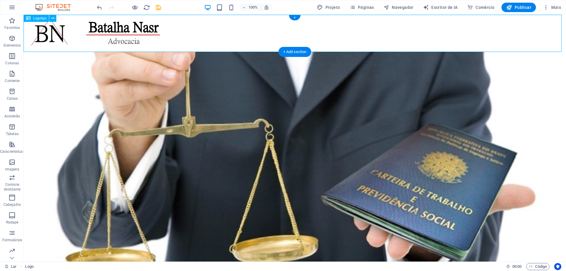
click at [345, 30] on div at bounding box center [295, 33] width 543 height 37
click at [179, 53] on icon at bounding box center [177, 53] width 3 height 6
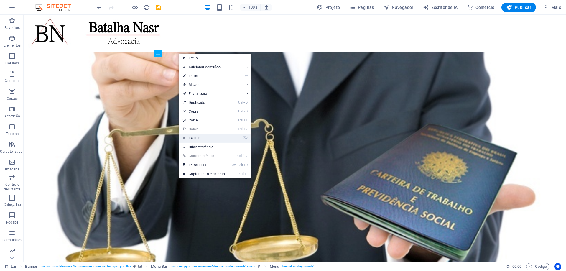
click at [211, 135] on link "⌦ Excluir" at bounding box center [203, 138] width 49 height 9
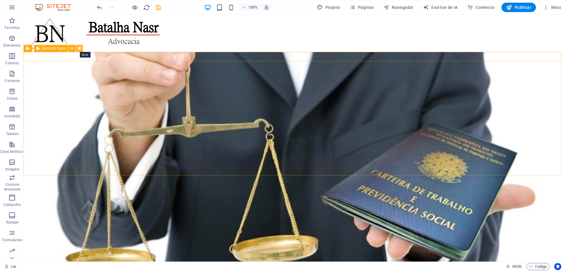
click at [79, 49] on icon at bounding box center [79, 48] width 3 height 6
select select "rem"
select select "preset-menu-v2-home-hero-logo-nav-h1-menu"
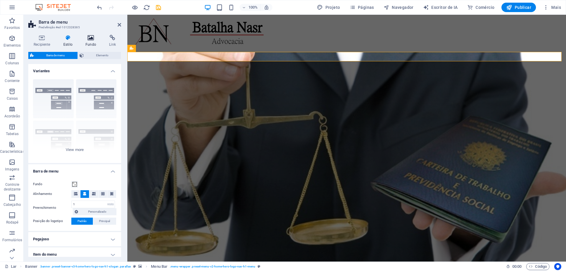
click at [89, 41] on h4 "Fundo" at bounding box center [92, 41] width 24 height 12
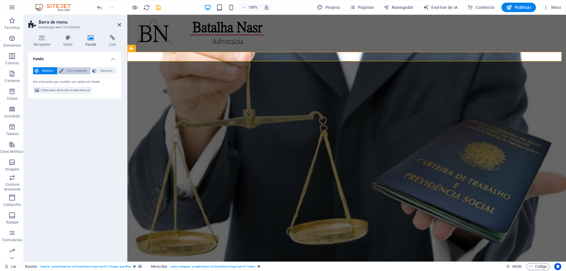
click at [79, 72] on font "Cor / Gradiente" at bounding box center [76, 70] width 19 height 3
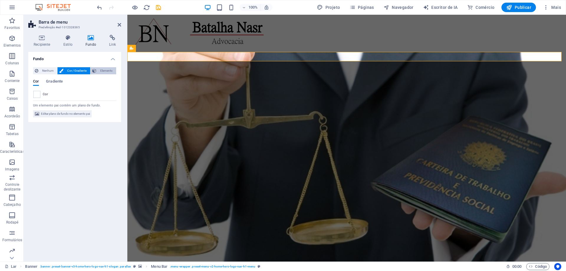
click at [98, 70] on button "Elemento" at bounding box center [104, 70] width 26 height 7
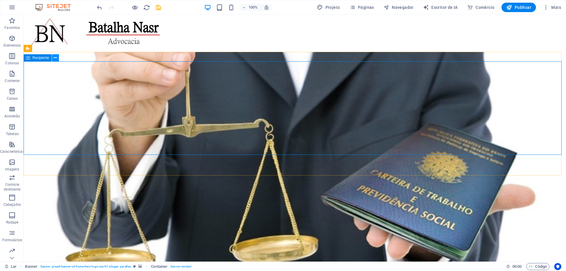
click at [55, 57] on icon at bounding box center [55, 58] width 3 height 6
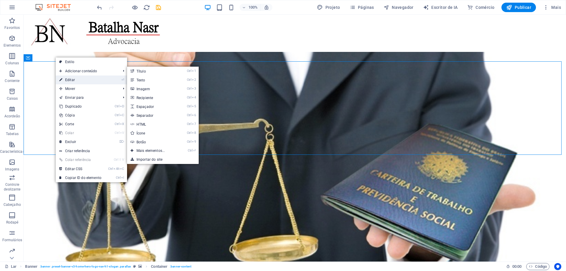
click at [91, 78] on link "⏎ Editar" at bounding box center [80, 79] width 49 height 9
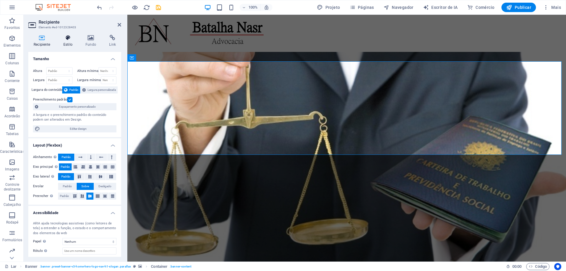
click at [70, 42] on h4 "Estilo" at bounding box center [69, 41] width 22 height 12
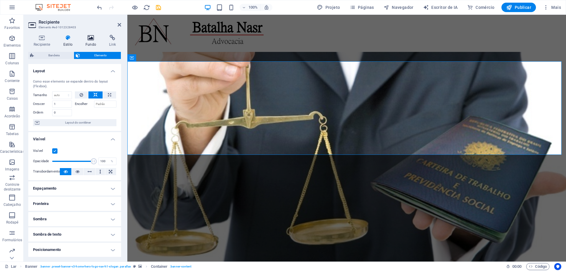
click at [88, 40] on icon at bounding box center [90, 38] width 21 height 6
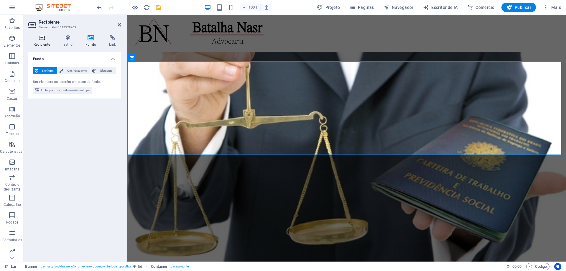
click at [39, 42] on font "Recipiente" at bounding box center [42, 44] width 17 height 4
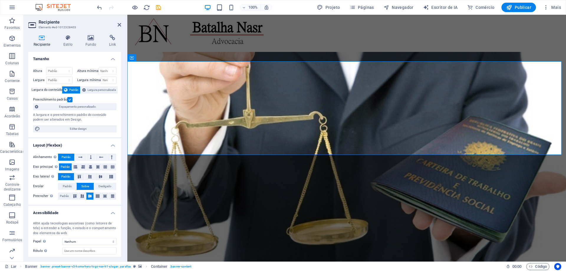
click at [334, 268] on figure at bounding box center [346, 272] width 439 height 9
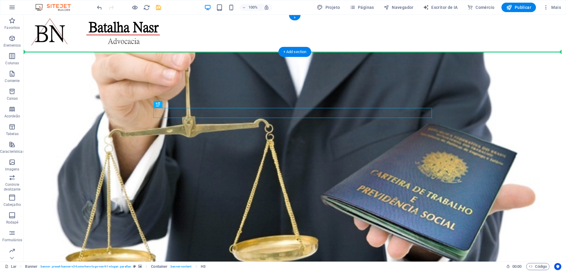
drag, startPoint x: 301, startPoint y: 112, endPoint x: 178, endPoint y: 41, distance: 142.4
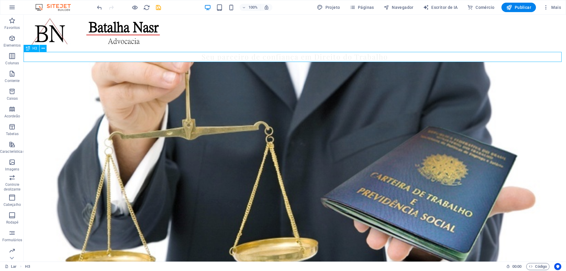
click at [189, 56] on div "Seu parceiro de confiança em Direito do Trabalho" at bounding box center [295, 57] width 543 height 10
drag, startPoint x: 189, startPoint y: 56, endPoint x: 294, endPoint y: 55, distance: 105.3
click at [294, 55] on div "Seu parceiro de confiança em Direito do Trabalho" at bounding box center [295, 57] width 543 height 10
click at [44, 49] on icon at bounding box center [43, 48] width 3 height 6
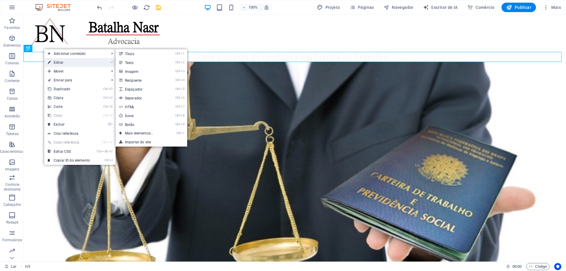
click at [58, 62] on font "Editar" at bounding box center [59, 62] width 10 height 4
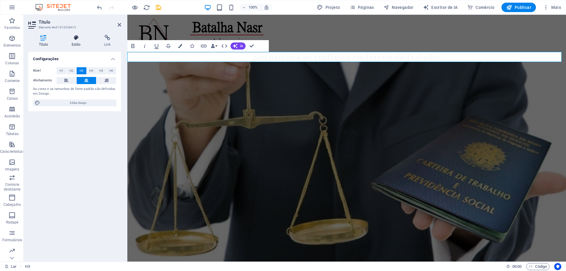
click at [77, 42] on h4 "Estilo" at bounding box center [77, 41] width 32 height 12
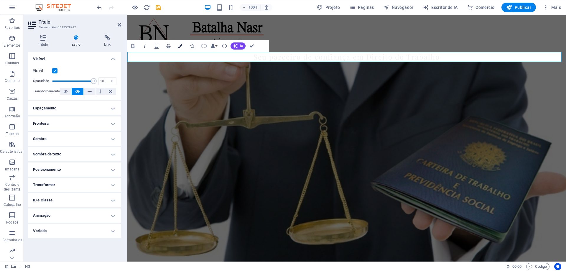
click at [183, 44] on button "Cores" at bounding box center [180, 46] width 11 height 12
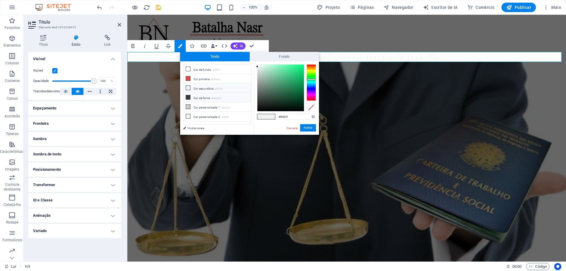
click at [190, 95] on icon at bounding box center [188, 97] width 4 height 4
type input "#3a3a3a"
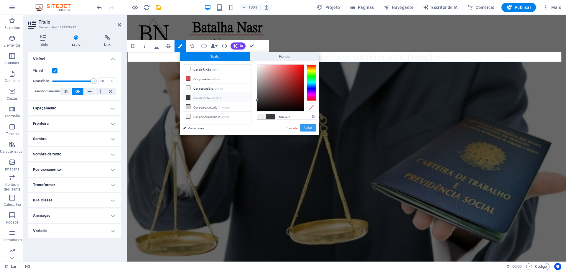
click at [306, 125] on button "Aplicar" at bounding box center [308, 127] width 16 height 7
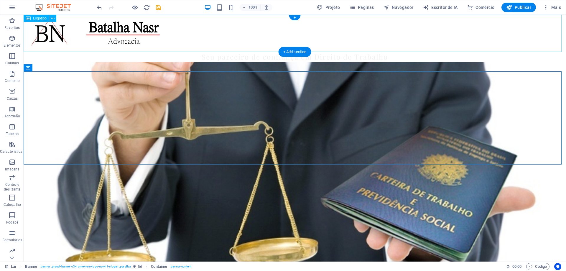
click at [494, 51] on div at bounding box center [295, 33] width 543 height 37
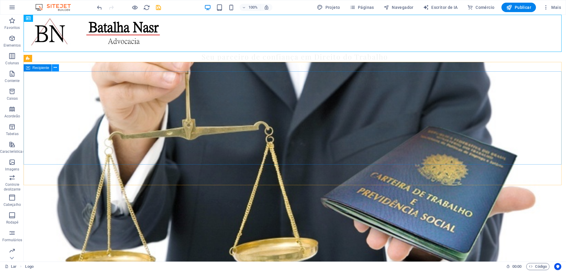
click at [58, 67] on button at bounding box center [55, 67] width 7 height 7
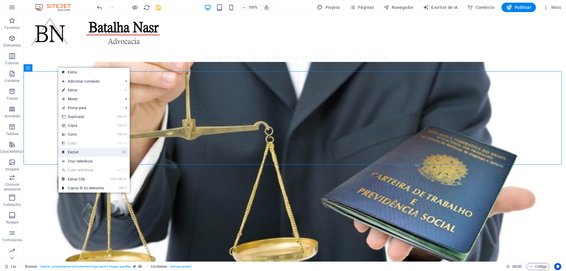
click at [85, 151] on link "⌦ Excluir" at bounding box center [82, 152] width 49 height 9
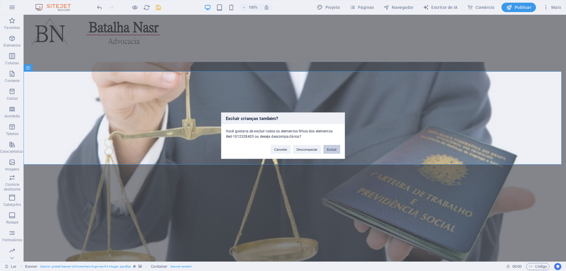
click at [333, 149] on font "Excluir" at bounding box center [332, 149] width 10 height 4
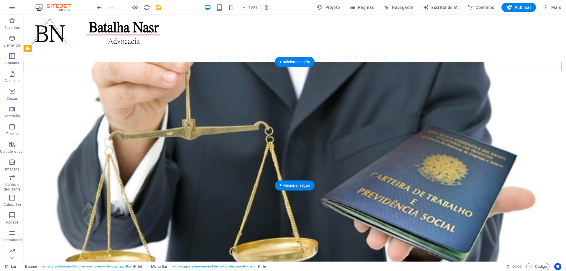
click at [285, 114] on figure at bounding box center [295, 185] width 543 height 247
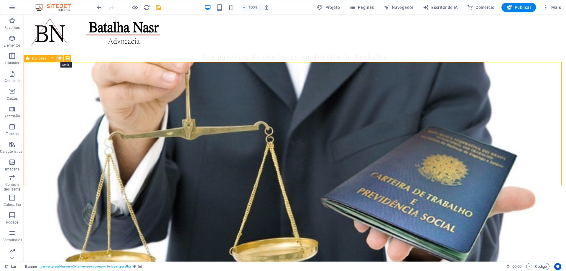
click at [61, 58] on icon at bounding box center [59, 58] width 3 height 6
select select "preset-banner-v3-home-hero-logo-nav-h1-slogan"
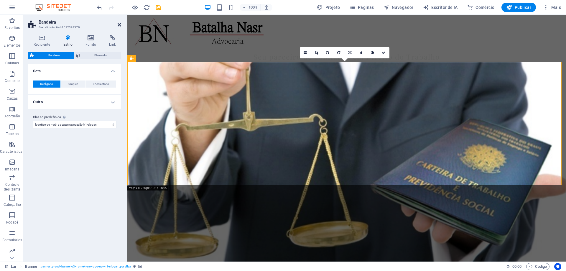
click at [118, 23] on icon at bounding box center [120, 24] width 4 height 5
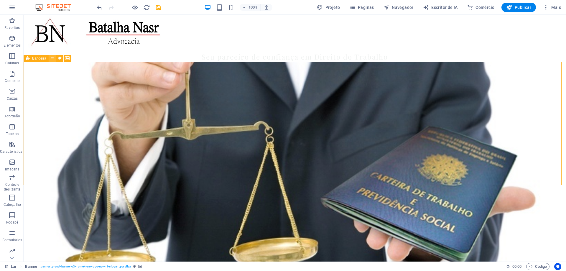
click at [53, 59] on icon at bounding box center [52, 58] width 3 height 6
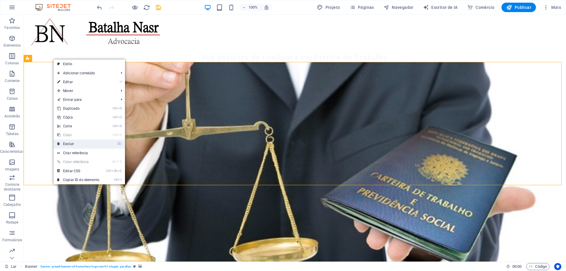
click at [83, 145] on link "⌦ Excluir" at bounding box center [78, 143] width 49 height 9
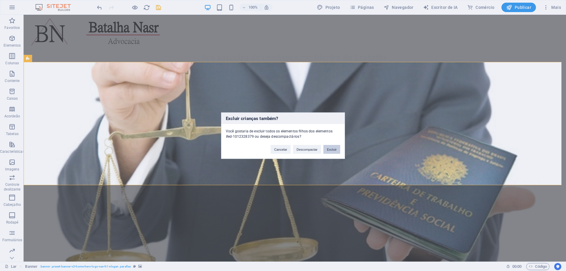
click at [331, 149] on font "Excluir" at bounding box center [332, 149] width 10 height 4
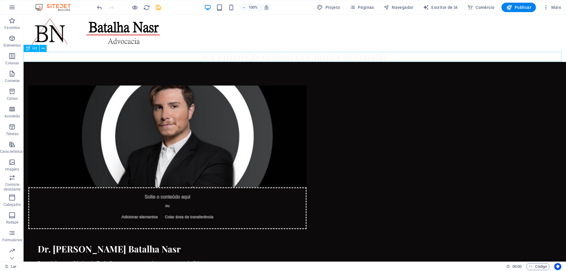
click at [322, 57] on div "Seu parceiro de confiança em Direito do Trabalho" at bounding box center [295, 57] width 543 height 10
click at [42, 47] on icon at bounding box center [43, 48] width 3 height 6
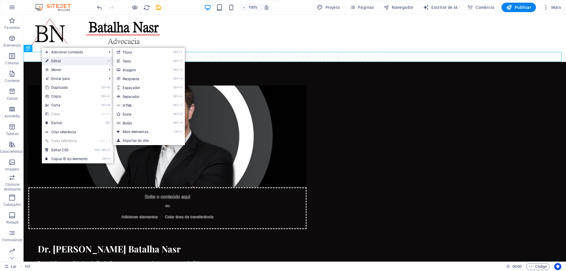
click at [60, 60] on font "Editar" at bounding box center [56, 61] width 10 height 4
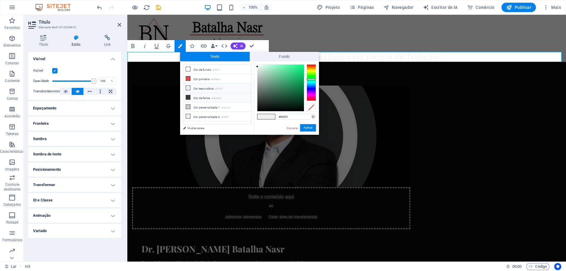
click at [188, 97] on icon at bounding box center [188, 97] width 4 height 4
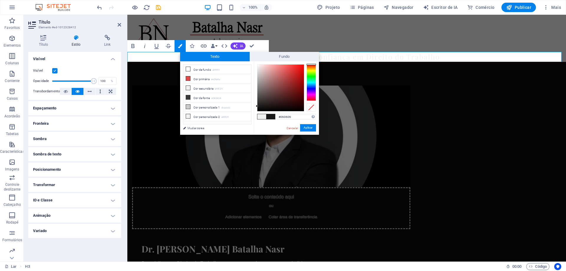
type input "#000000"
drag, startPoint x: 257, startPoint y: 100, endPoint x: 256, endPoint y: 116, distance: 16.2
click at [255, 111] on div "#000000 Formatos suportados #0852ed rgb(8, 82, 237) rgba(8, 82, 237, 90%) hsv(2…" at bounding box center [286, 140] width 65 height 159
click at [305, 126] on font "Aplicar" at bounding box center [308, 127] width 9 height 3
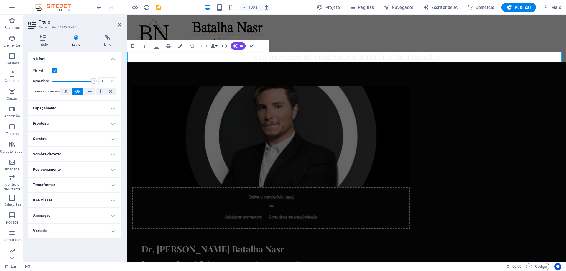
click at [104, 136] on h4 "Sombra" at bounding box center [74, 139] width 93 height 14
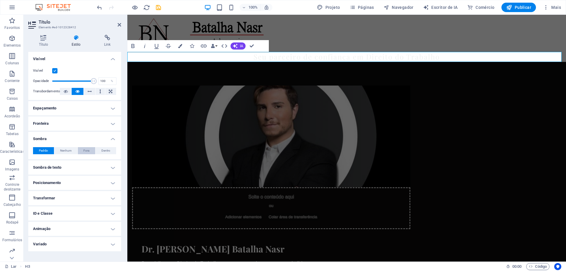
click at [92, 151] on button "Fora" at bounding box center [87, 150] width 18 height 7
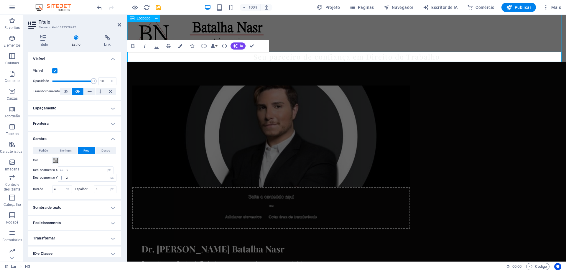
click at [337, 46] on div at bounding box center [346, 33] width 439 height 37
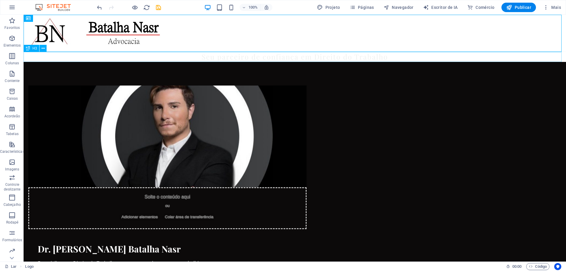
click at [421, 52] on div "Seu parceiro de confiança em Direito do Trabalho" at bounding box center [295, 57] width 543 height 10
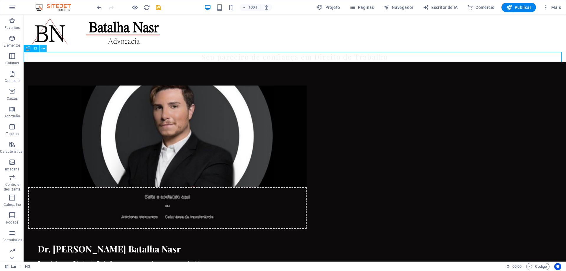
click at [46, 50] on button at bounding box center [43, 48] width 7 height 7
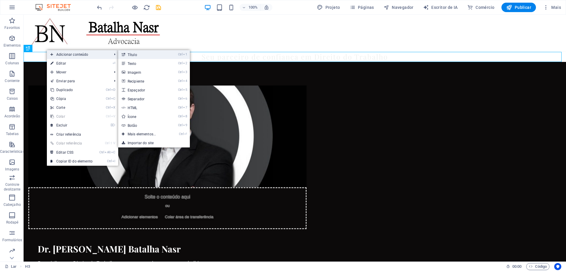
click at [130, 55] on font "Título" at bounding box center [132, 55] width 9 height 4
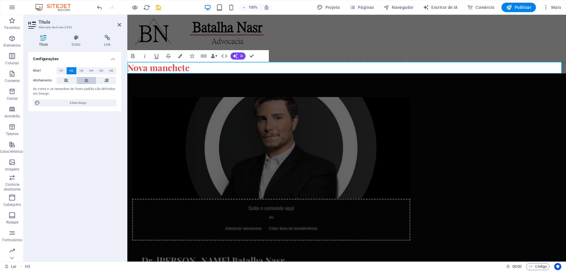
click at [87, 79] on icon at bounding box center [86, 80] width 4 height 7
click at [341, 71] on font "Nova manchete" at bounding box center [347, 68] width 62 height 12
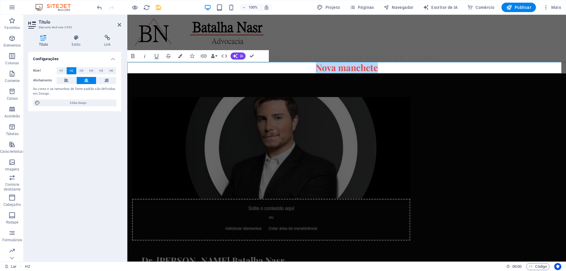
drag, startPoint x: 377, startPoint y: 69, endPoint x: 315, endPoint y: 71, distance: 61.6
click at [315, 71] on h2 "Nova manchete" at bounding box center [346, 68] width 439 height 12
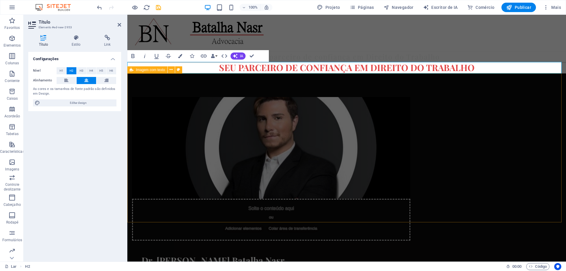
click at [232, 203] on div "Solte o conteúdo aqui ou Adicionar elementos Colar área de transferência Dr. An…" at bounding box center [346, 214] width 439 height 283
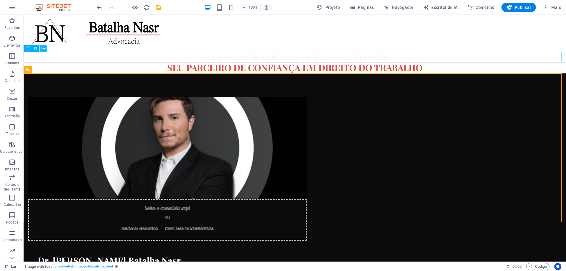
click at [44, 49] on icon at bounding box center [43, 48] width 3 height 6
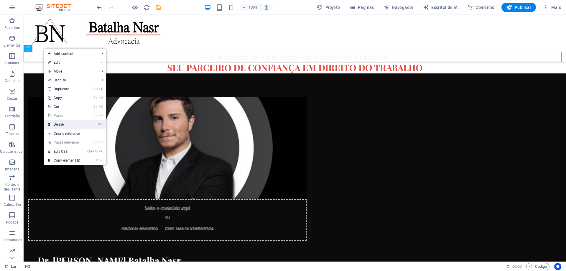
click at [68, 126] on link "⌦ Delete" at bounding box center [64, 124] width 40 height 9
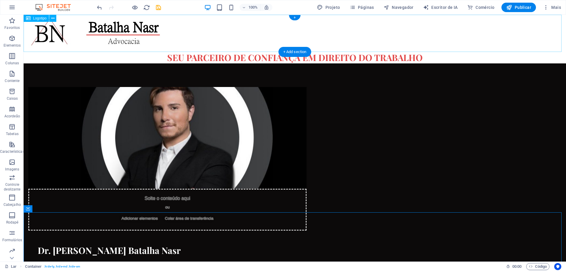
click at [109, 32] on div at bounding box center [295, 33] width 543 height 37
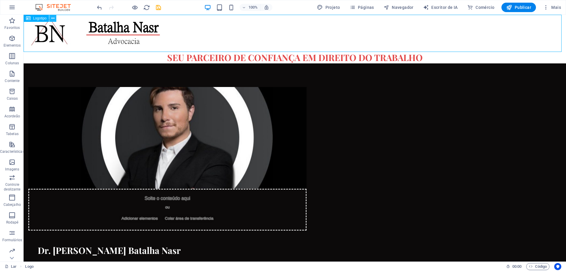
click at [52, 19] on icon at bounding box center [52, 18] width 3 height 6
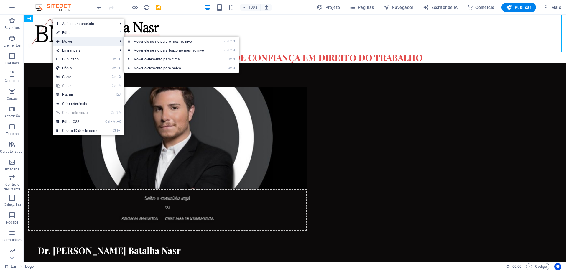
click at [78, 42] on span "Mover" at bounding box center [84, 41] width 63 height 9
click at [78, 33] on link "⏎ Editar" at bounding box center [77, 32] width 49 height 9
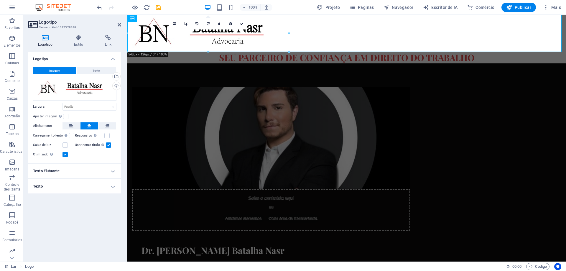
click at [88, 125] on icon at bounding box center [89, 125] width 4 height 7
click at [72, 136] on label at bounding box center [71, 135] width 5 height 5
click at [0, 0] on input "Carregamento lento Carregar imagens após o carregamento da página melhora a vel…" at bounding box center [0, 0] width 0 height 0
click at [311, 35] on div at bounding box center [346, 33] width 439 height 37
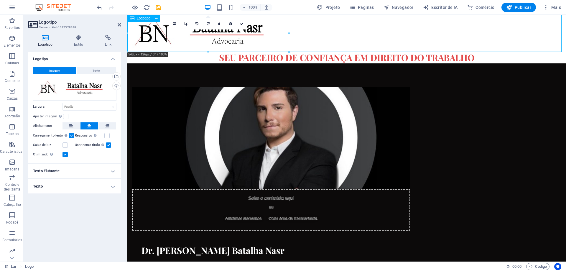
click at [371, 35] on div at bounding box center [346, 33] width 439 height 37
click at [118, 25] on icon at bounding box center [120, 24] width 4 height 5
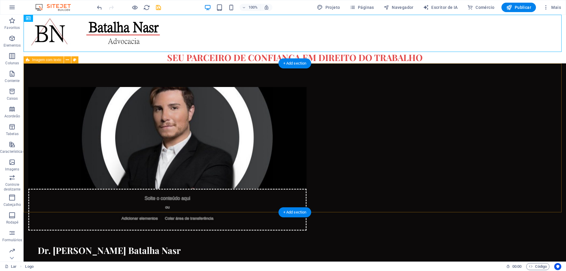
click at [183, 147] on figure at bounding box center [167, 138] width 278 height 102
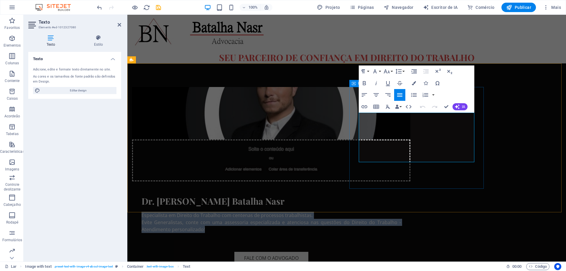
drag, startPoint x: 458, startPoint y: 144, endPoint x: 349, endPoint y: 110, distance: 113.4
click at [349, 186] on div "Dr. Antônio Batalha Nasr Especialista em Direito do Trabalho com centenas de pr…" at bounding box center [271, 230] width 278 height 88
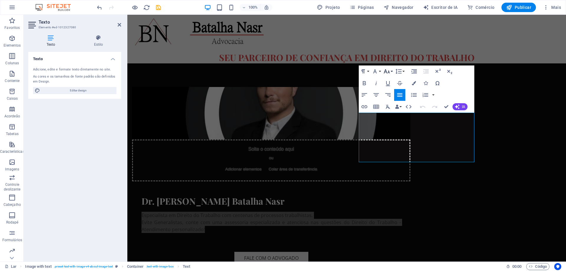
click at [390, 71] on icon "button" at bounding box center [386, 71] width 7 height 7
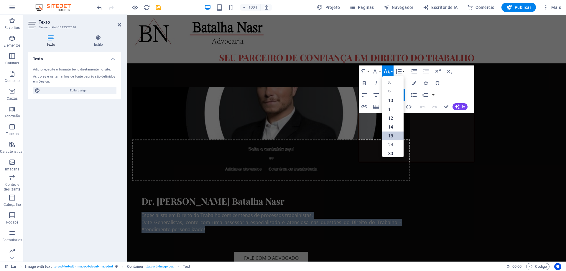
click at [397, 132] on link "18" at bounding box center [392, 136] width 21 height 9
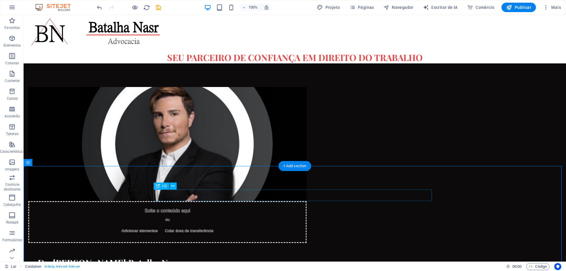
scroll to position [59, 0]
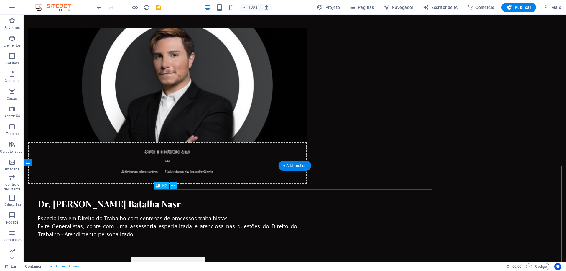
click at [173, 186] on icon at bounding box center [172, 186] width 3 height 6
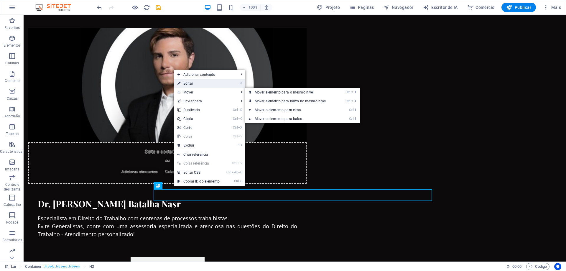
click at [190, 83] on font "Editar" at bounding box center [188, 83] width 10 height 4
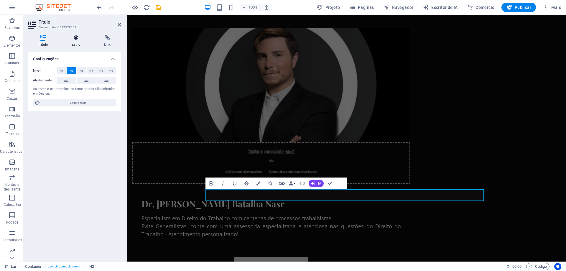
click at [74, 44] on font "Estilo" at bounding box center [76, 44] width 9 height 4
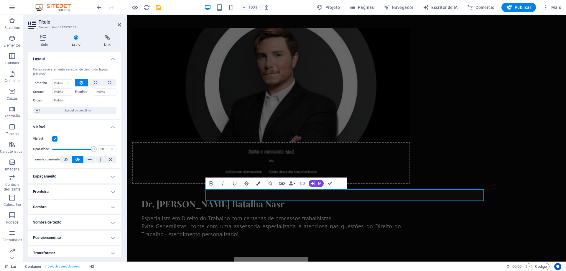
click at [259, 183] on icon "button" at bounding box center [258, 183] width 4 height 4
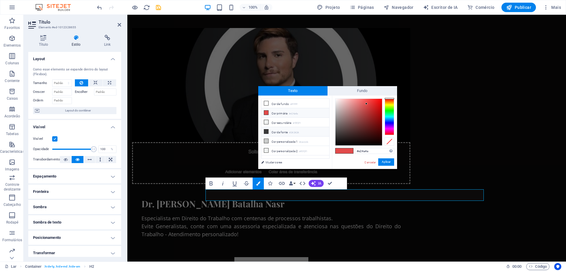
click at [267, 131] on icon at bounding box center [266, 131] width 4 height 4
type input "#000000"
drag, startPoint x: 337, startPoint y: 144, endPoint x: 336, endPoint y: 147, distance: 3.3
click at [336, 147] on div "#000000 Formatos suportados #0852ed rgb(8, 82, 237) rgba(8, 82, 237, 90%) hsv(2…" at bounding box center [364, 175] width 65 height 159
click at [383, 160] on font "Aplicar" at bounding box center [386, 161] width 9 height 3
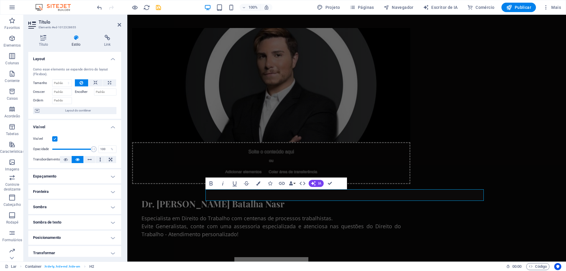
click at [390, 200] on div "H2 Bandeira Recipiente Banner Barra de menu Imagem com texto Recipiente Espaçad…" at bounding box center [346, 138] width 439 height 247
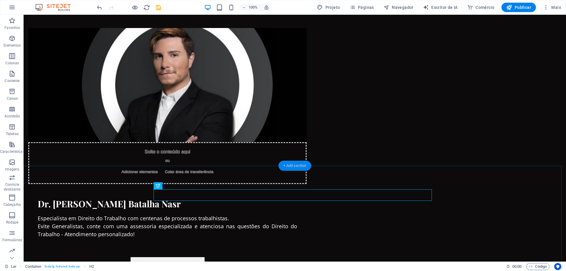
click at [291, 163] on div "+ Add section" at bounding box center [295, 166] width 33 height 10
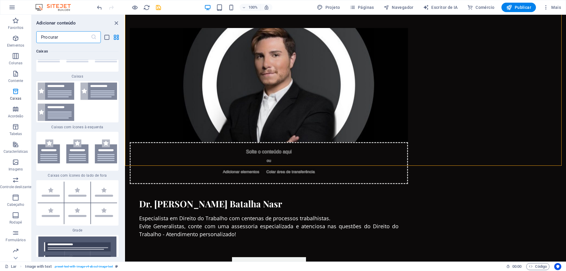
scroll to position [3345, 0]
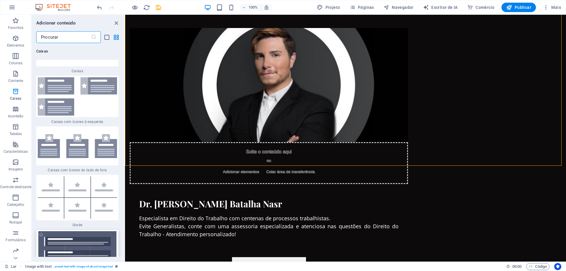
click at [83, 231] on img at bounding box center [77, 254] width 79 height 47
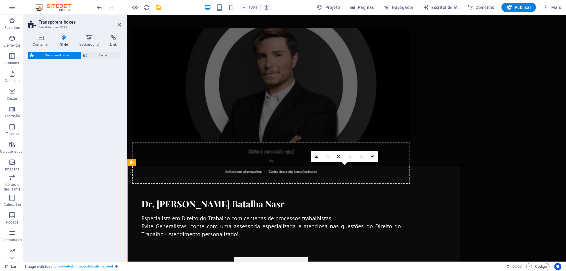
click at [83, 165] on div "Transparent boxes Element" at bounding box center [74, 154] width 93 height 205
select select "rem"
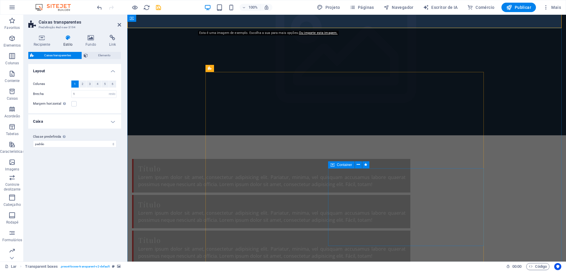
scroll to position [354, 0]
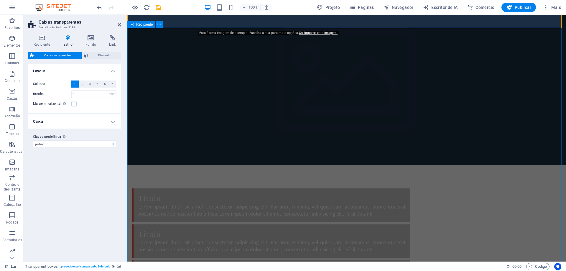
drag, startPoint x: 488, startPoint y: 191, endPoint x: 592, endPoint y: 191, distance: 104.4
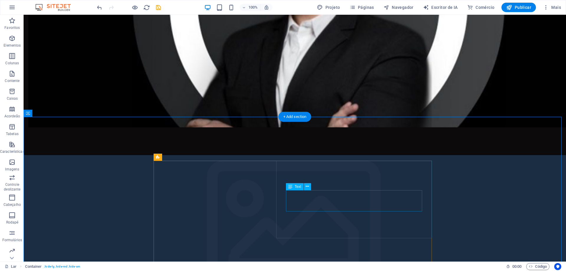
scroll to position [265, 0]
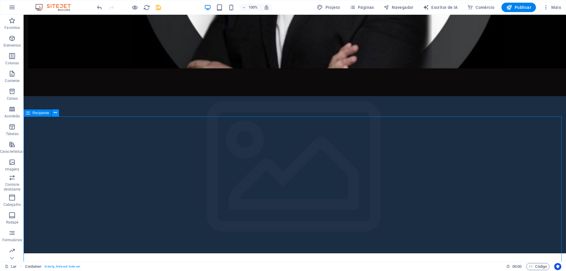
click at [56, 112] on icon at bounding box center [55, 113] width 3 height 6
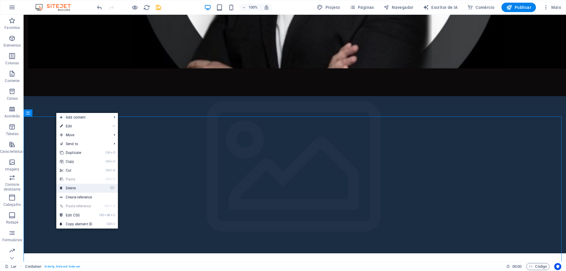
click at [81, 189] on link "⌦ Delete" at bounding box center [76, 188] width 40 height 9
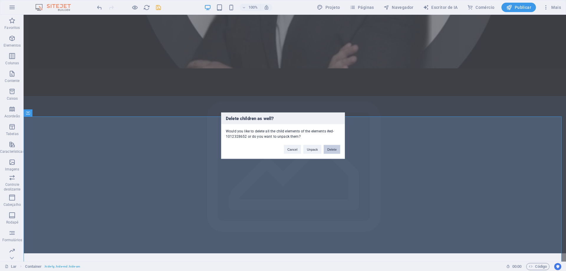
click at [333, 151] on button "Delete" at bounding box center [332, 149] width 17 height 9
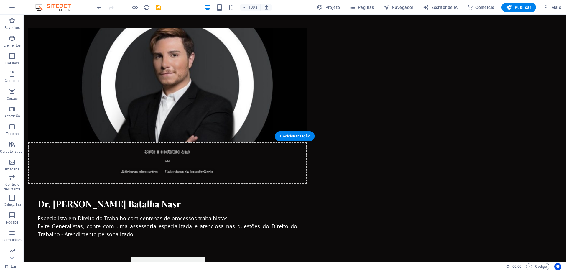
scroll to position [88, 0]
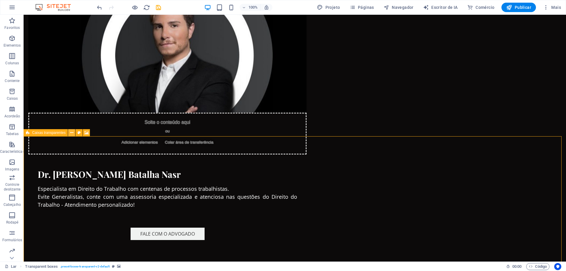
click at [74, 134] on button at bounding box center [71, 132] width 7 height 7
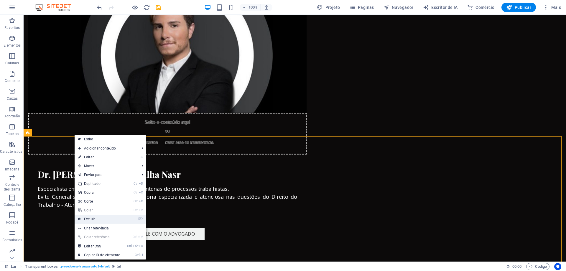
click at [95, 217] on link "⌦ Excluir" at bounding box center [99, 219] width 49 height 9
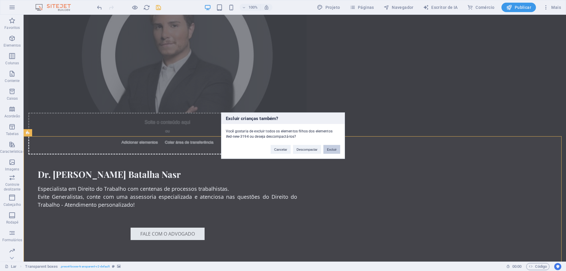
click at [333, 152] on button "Excluir" at bounding box center [331, 149] width 17 height 9
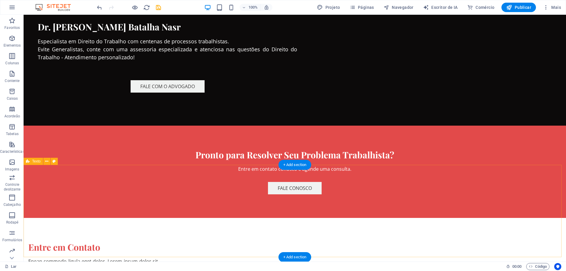
scroll to position [59, 0]
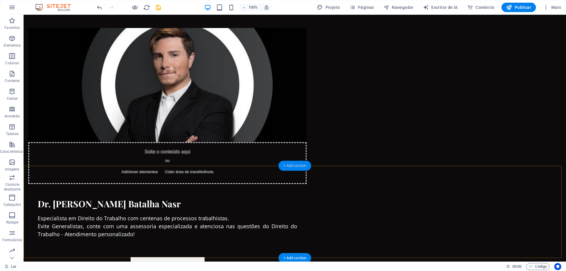
click at [293, 164] on div "+ Add section" at bounding box center [295, 166] width 33 height 10
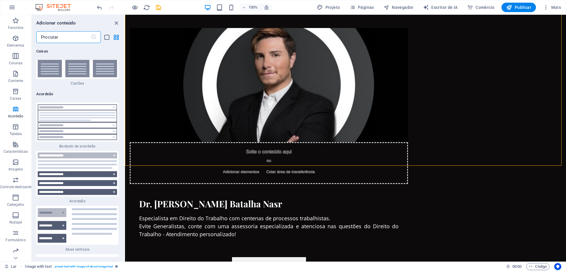
scroll to position [3637, 0]
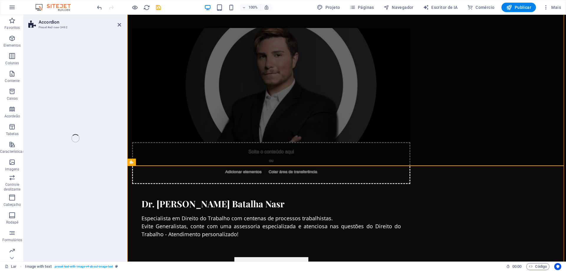
select select "rem"
select select "preset-accordion-v3-tabs"
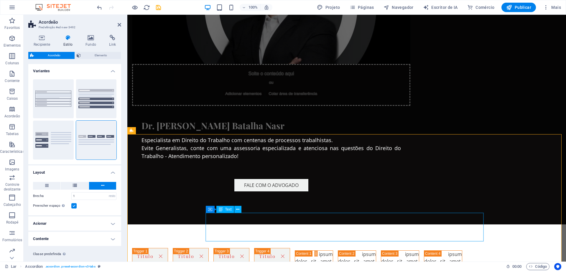
scroll to position [88, 0]
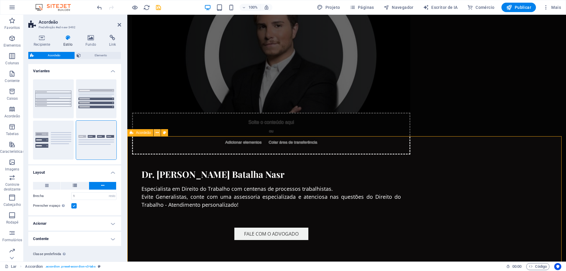
click at [158, 134] on icon at bounding box center [157, 133] width 3 height 6
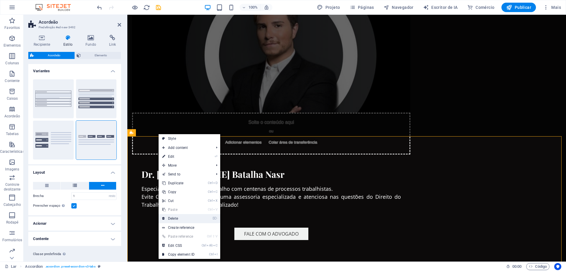
click at [184, 219] on link "⌦ Delete" at bounding box center [179, 218] width 40 height 9
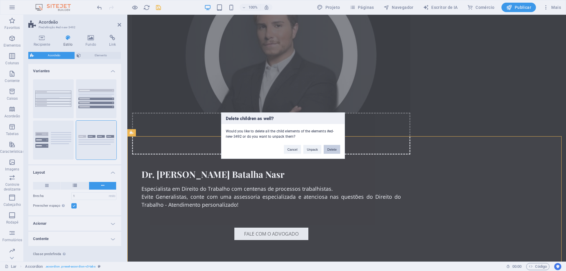
click at [335, 150] on button "Delete" at bounding box center [332, 149] width 17 height 9
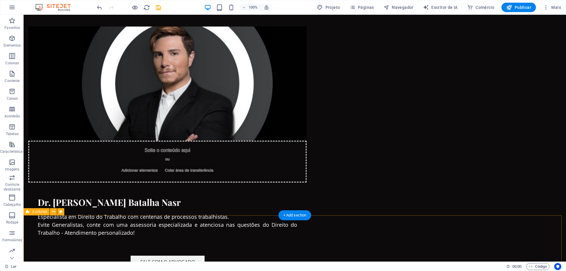
scroll to position [59, 0]
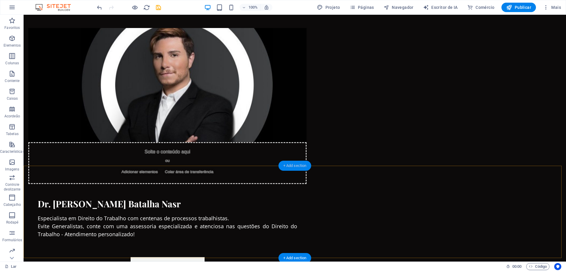
click at [300, 166] on div "+ Add section" at bounding box center [295, 166] width 33 height 10
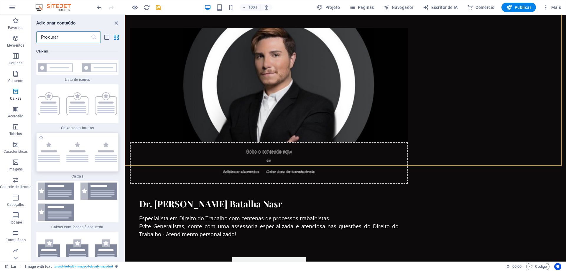
scroll to position [3224, 0]
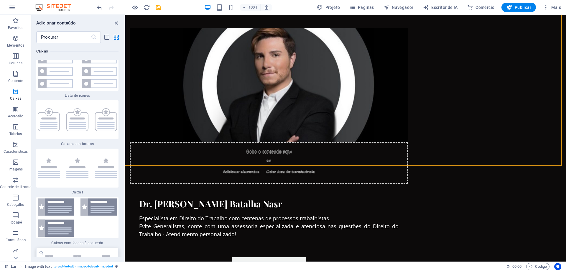
click at [101, 255] on img at bounding box center [77, 267] width 79 height 24
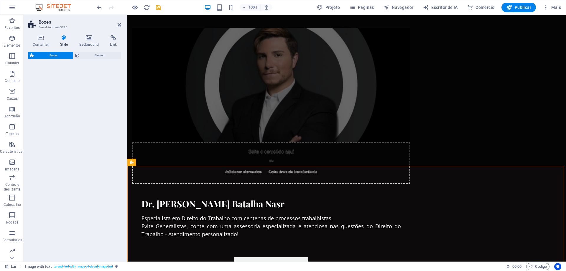
select select "rem"
select select "preset-boxes-v3-icons-outside"
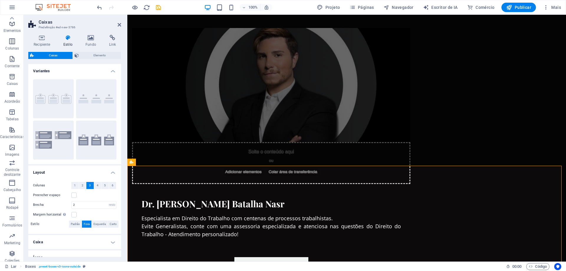
scroll to position [0, 0]
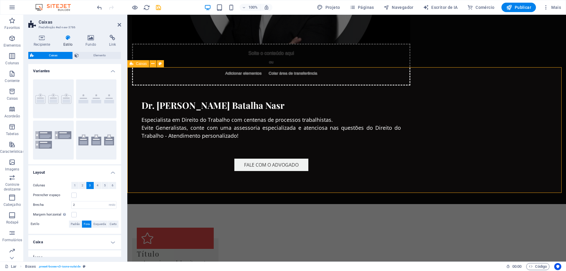
scroll to position [177, 0]
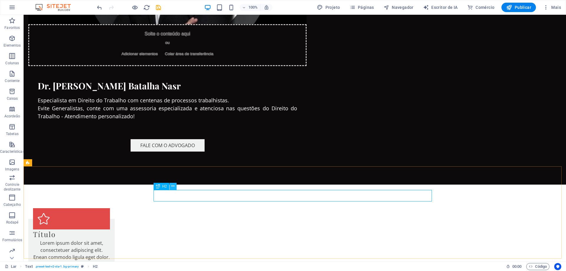
click at [175, 188] on icon at bounding box center [172, 186] width 3 height 6
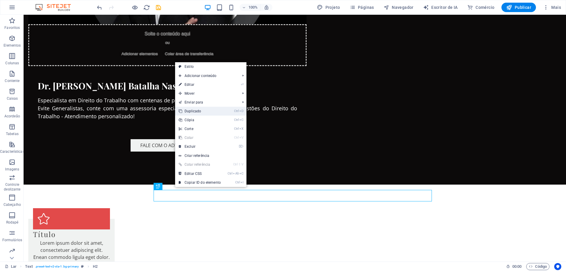
click at [200, 113] on font "Duplicado" at bounding box center [193, 111] width 17 height 4
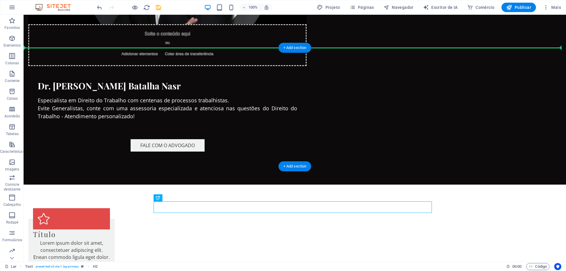
drag, startPoint x: 186, startPoint y: 215, endPoint x: 203, endPoint y: 65, distance: 151.1
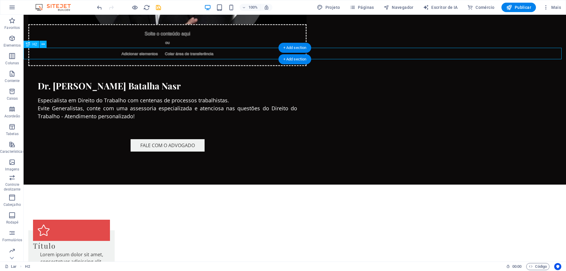
click at [228, 185] on div "Pronto para Resolver Seu Problema Trabalhista?" at bounding box center [295, 191] width 543 height 12
click at [43, 44] on icon at bounding box center [43, 44] width 3 height 6
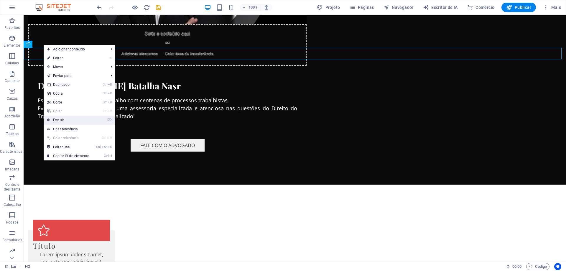
click at [63, 121] on font "Excluir" at bounding box center [58, 120] width 11 height 4
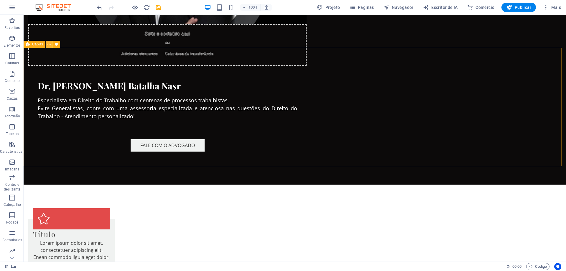
click at [50, 46] on icon at bounding box center [48, 44] width 3 height 6
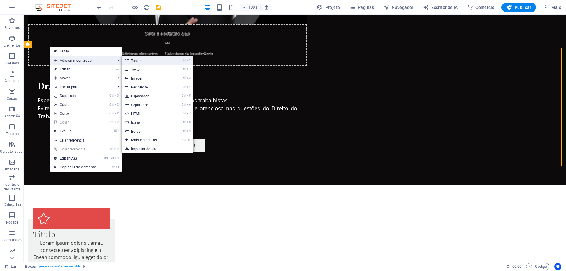
click at [143, 62] on link "Ctrl 1 Título" at bounding box center [147, 60] width 50 height 9
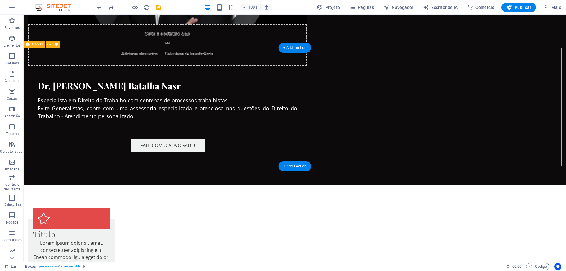
click at [110, 229] on div "Título" at bounding box center [71, 234] width 77 height 10
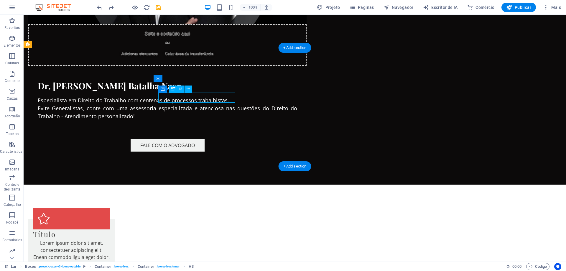
click at [110, 229] on div "Título" at bounding box center [71, 234] width 77 height 10
drag, startPoint x: 178, startPoint y: 98, endPoint x: 74, endPoint y: 97, distance: 103.5
click at [110, 229] on div "Título" at bounding box center [71, 234] width 77 height 10
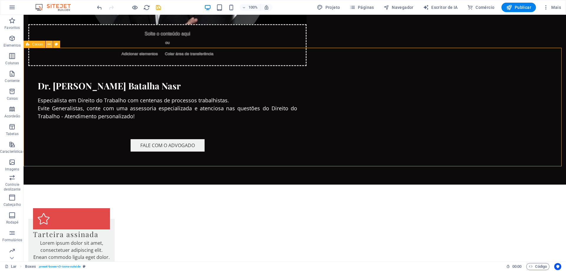
click at [51, 43] on button at bounding box center [49, 44] width 7 height 7
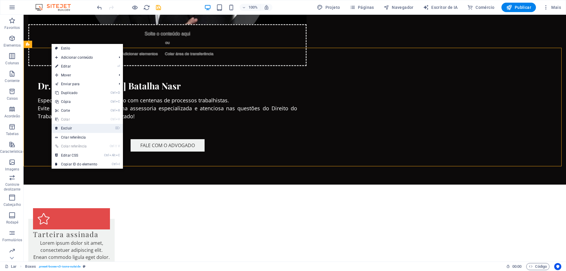
click at [79, 129] on link "⌦ Excluir" at bounding box center [76, 128] width 49 height 9
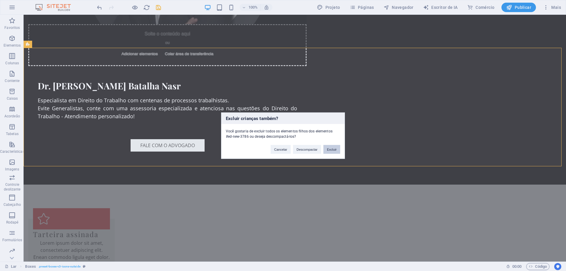
click at [338, 150] on button "Excluir" at bounding box center [331, 149] width 17 height 9
